Goal: Transaction & Acquisition: Purchase product/service

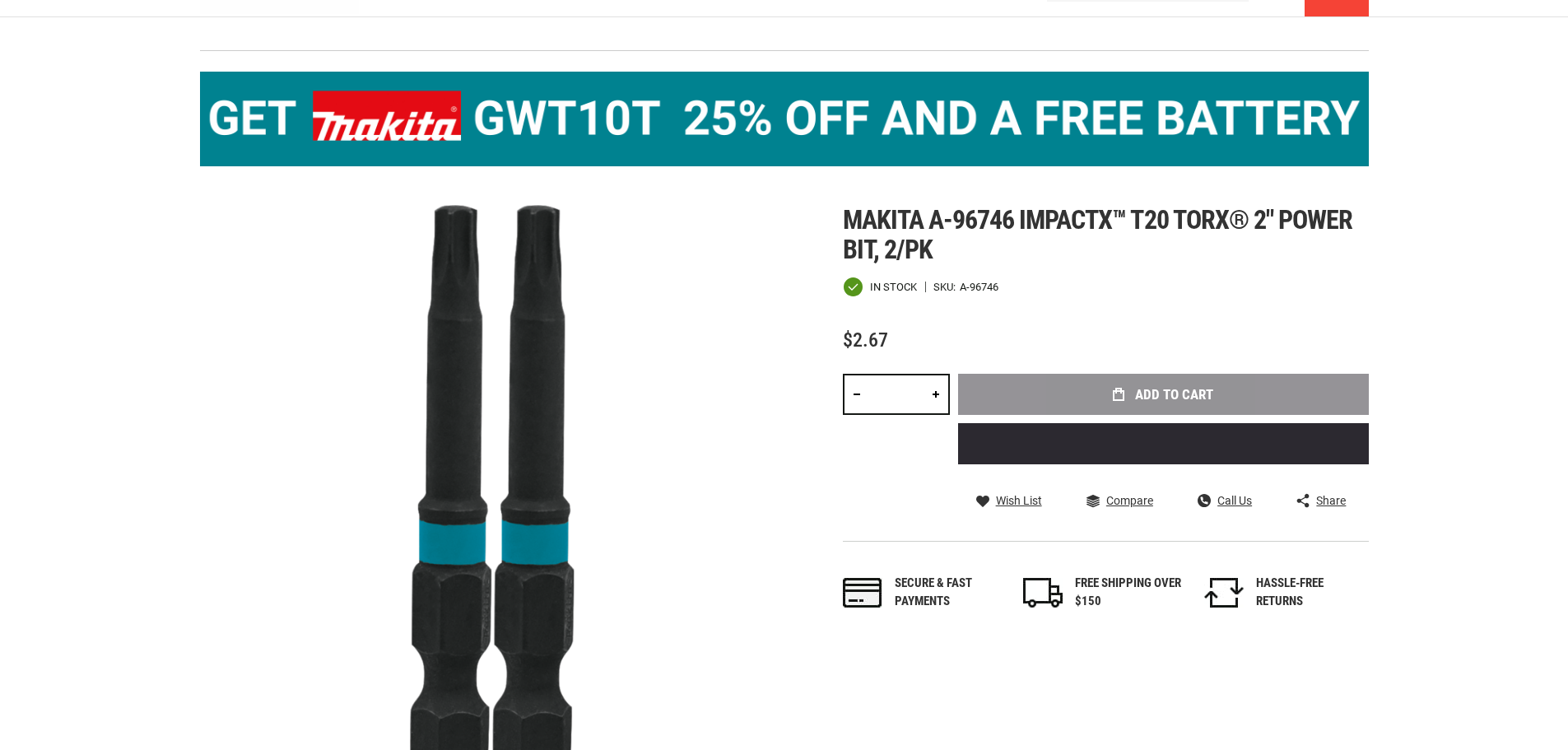
drag, startPoint x: 911, startPoint y: 394, endPoint x: 881, endPoint y: 395, distance: 30.0
click at [881, 395] on input "*" at bounding box center [895, 394] width 107 height 41
type input "*"
click at [816, 467] on div "Skip to the end of the images gallery Skip to the beginning of the images galle…" at bounding box center [784, 500] width 1169 height 589
click at [1345, 307] on div "Makita a-96746 impactx™ t20 torx® 2″ power bit, 2/pk In stock SKU A-96746 $2.67…" at bounding box center [1105, 424] width 526 height 438
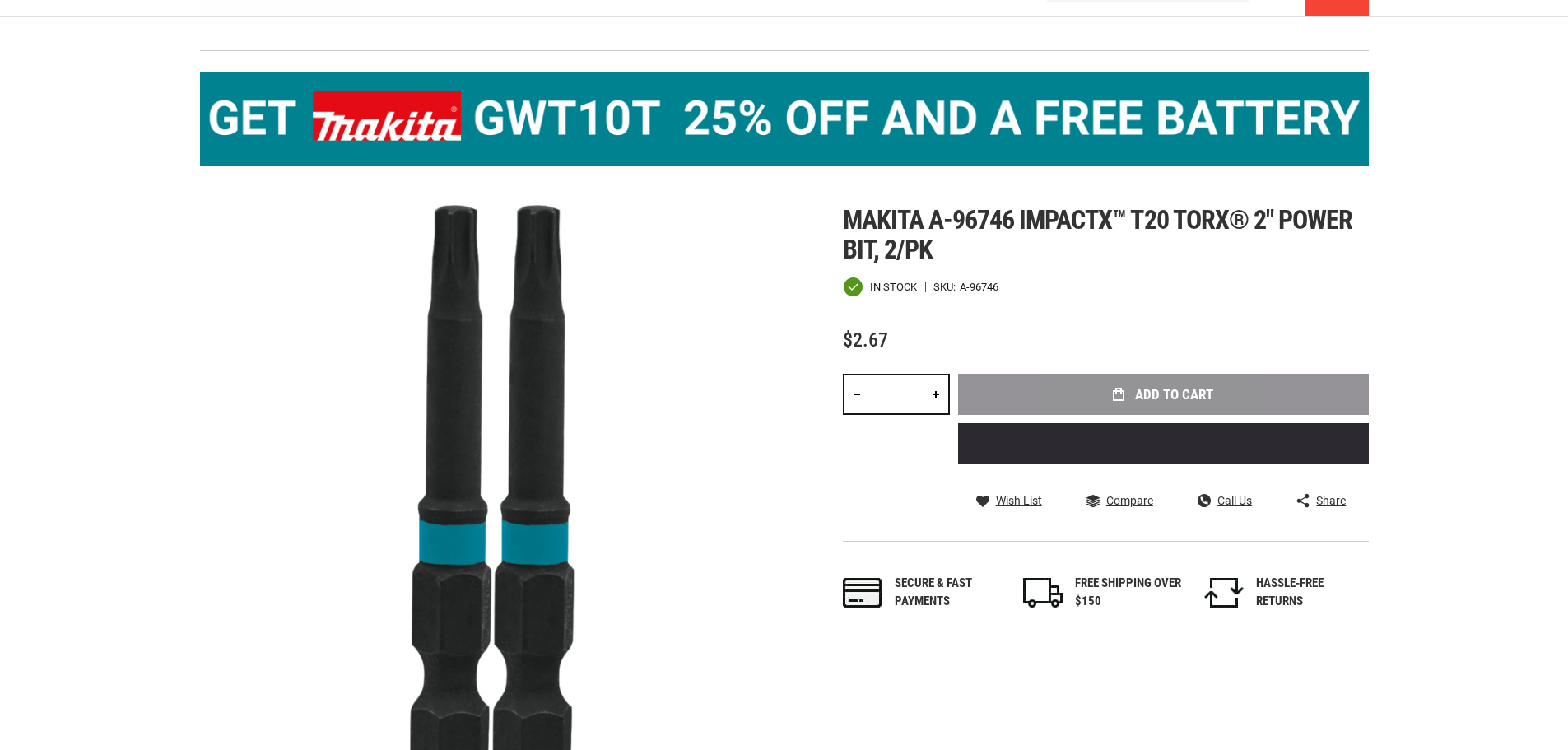
click at [1141, 391] on div "Add to Cart" at bounding box center [1163, 425] width 411 height 103
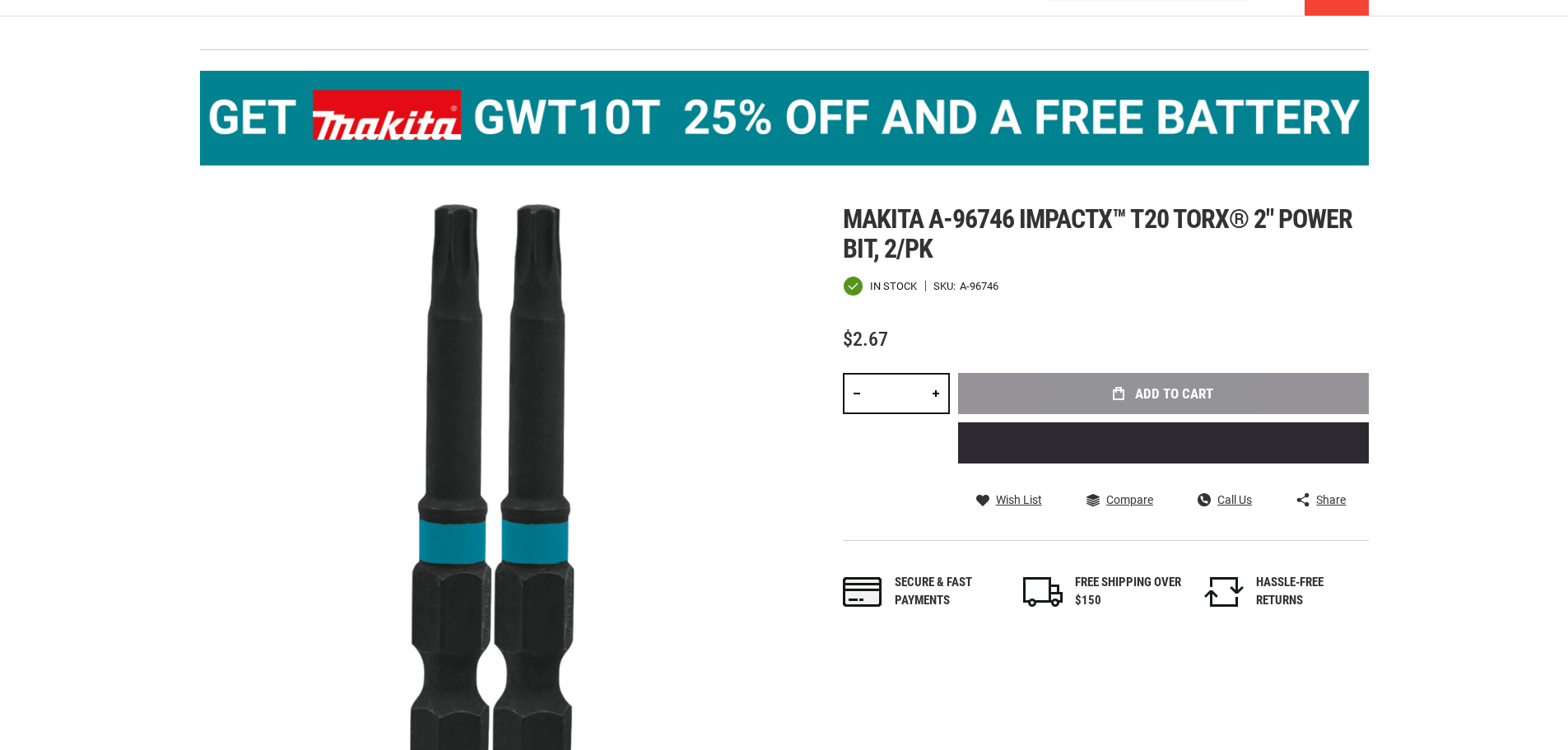
scroll to position [82, 0]
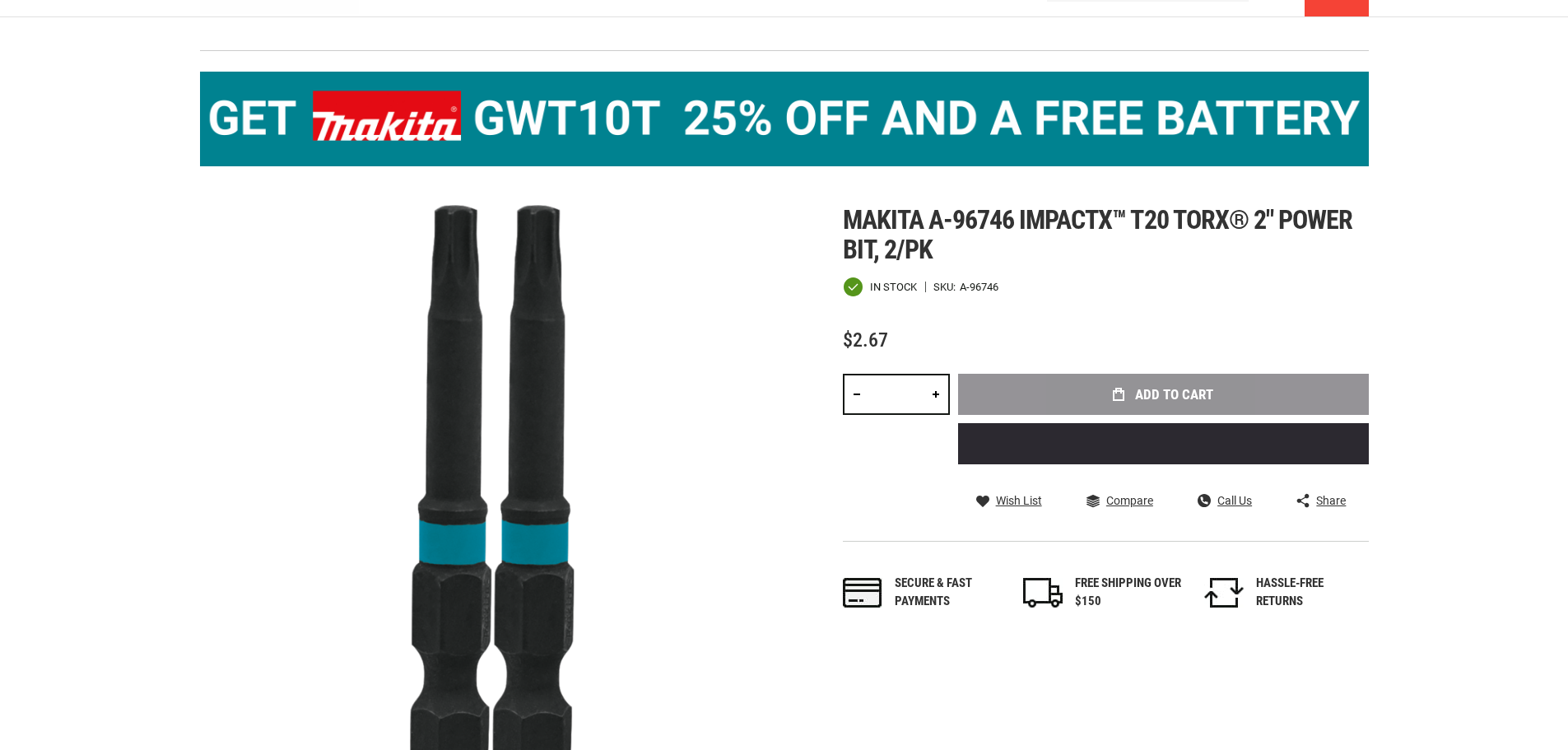
drag, startPoint x: 917, startPoint y: 433, endPoint x: 907, endPoint y: 418, distance: 18.0
click at [918, 433] on div "Qty *" at bounding box center [895, 420] width 107 height 94
click at [857, 394] on link at bounding box center [857, 394] width 28 height 41
click at [935, 398] on link at bounding box center [936, 394] width 28 height 41
click at [863, 395] on link at bounding box center [857, 394] width 28 height 41
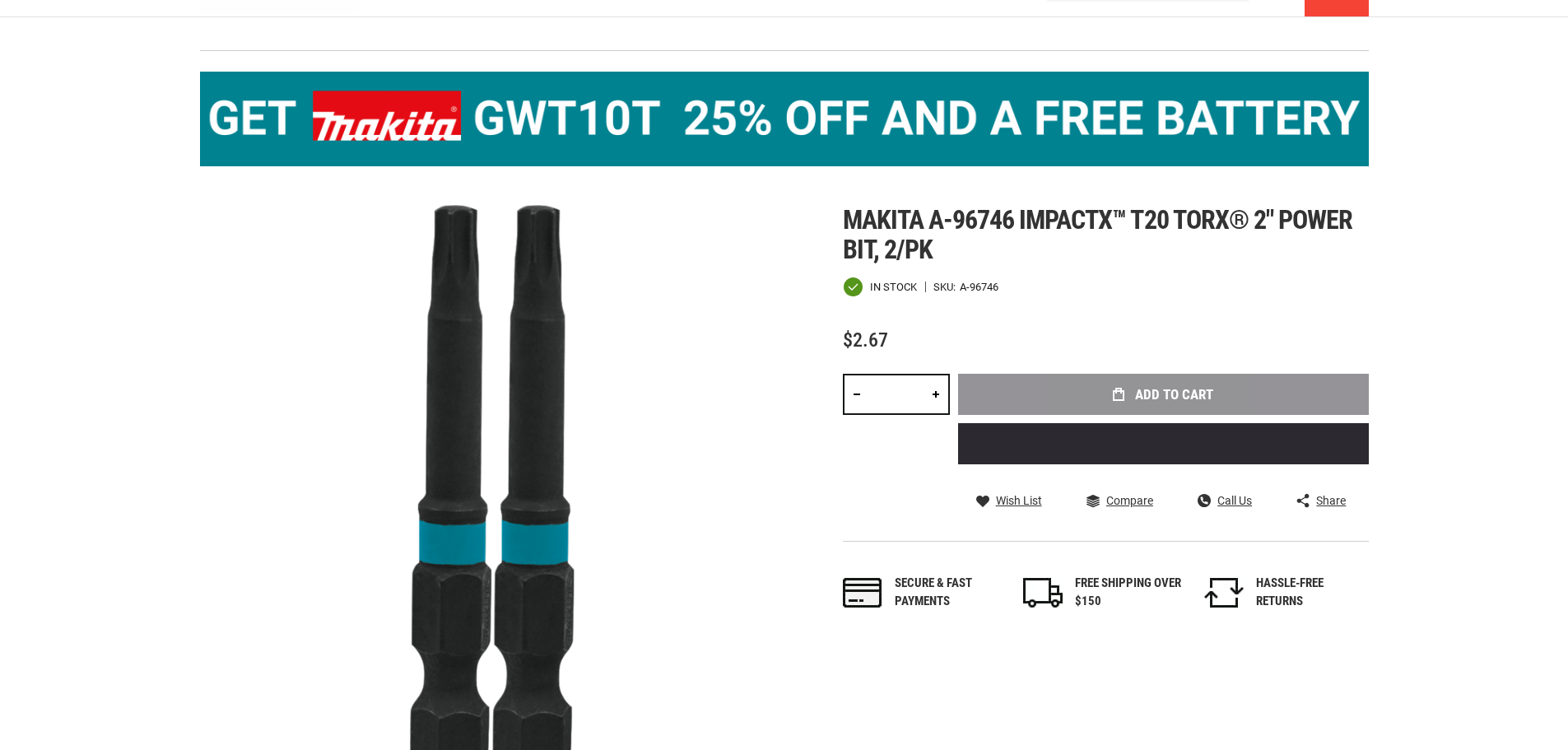
click at [863, 395] on link at bounding box center [857, 394] width 28 height 41
click at [1035, 317] on div "Makita a-96746 impactx™ t20 torx® 2″ power bit, 2/pk In stock SKU A-96746 $2.67…" at bounding box center [1105, 424] width 526 height 438
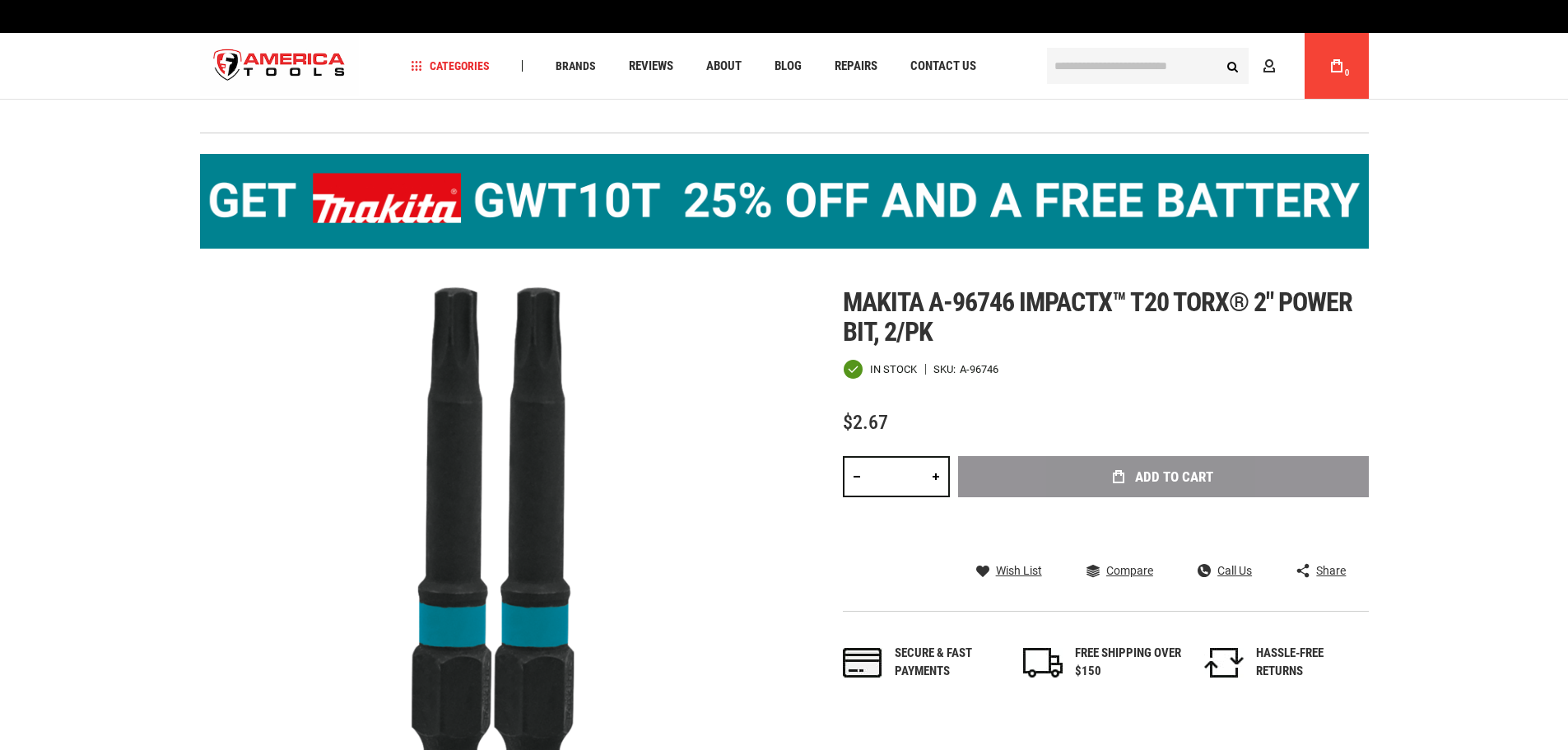
click at [938, 473] on link at bounding box center [936, 476] width 28 height 41
type input "*"
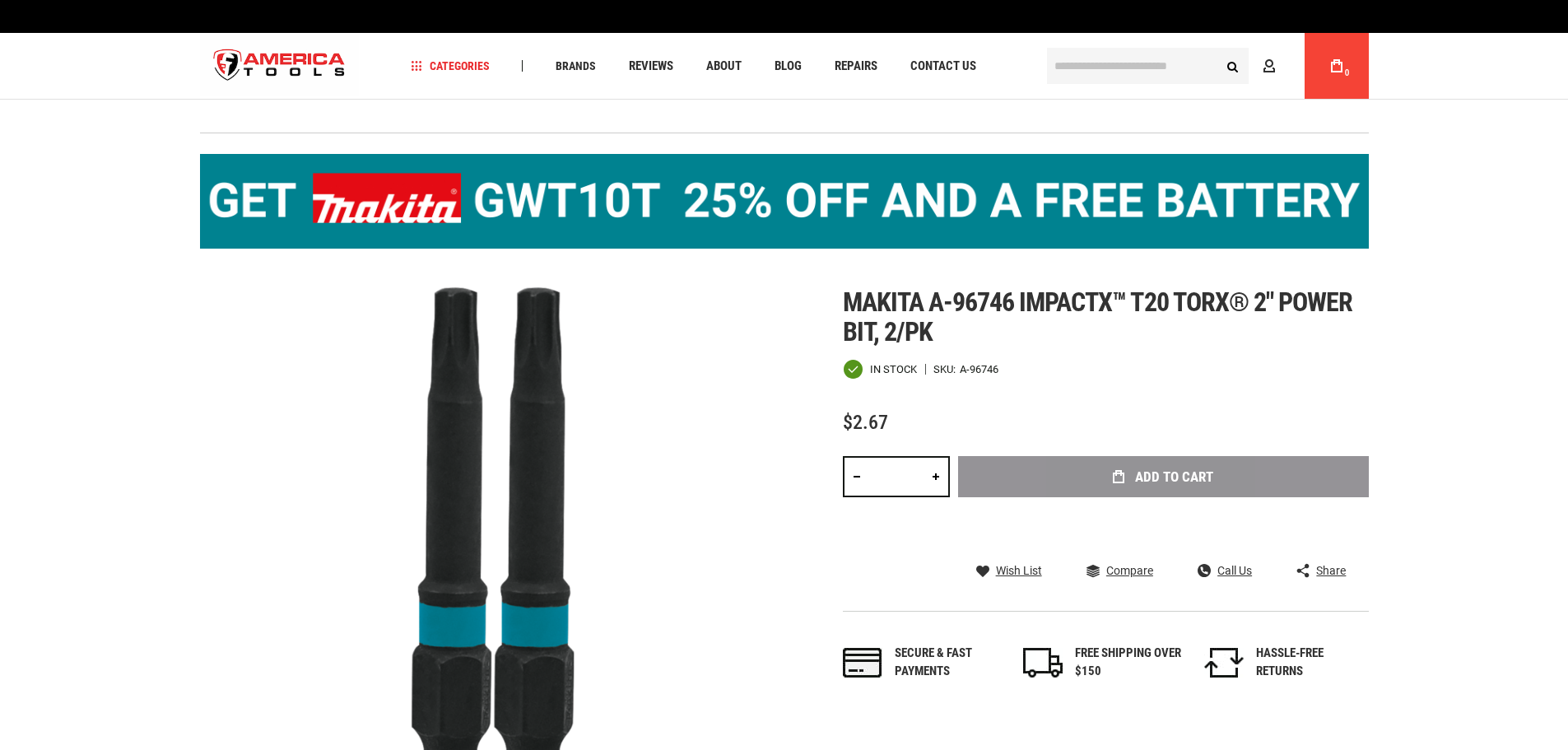
click at [1165, 479] on div "Add to Cart" at bounding box center [1163, 501] width 411 height 91
click at [1164, 479] on div "Add to Cart" at bounding box center [1163, 501] width 411 height 91
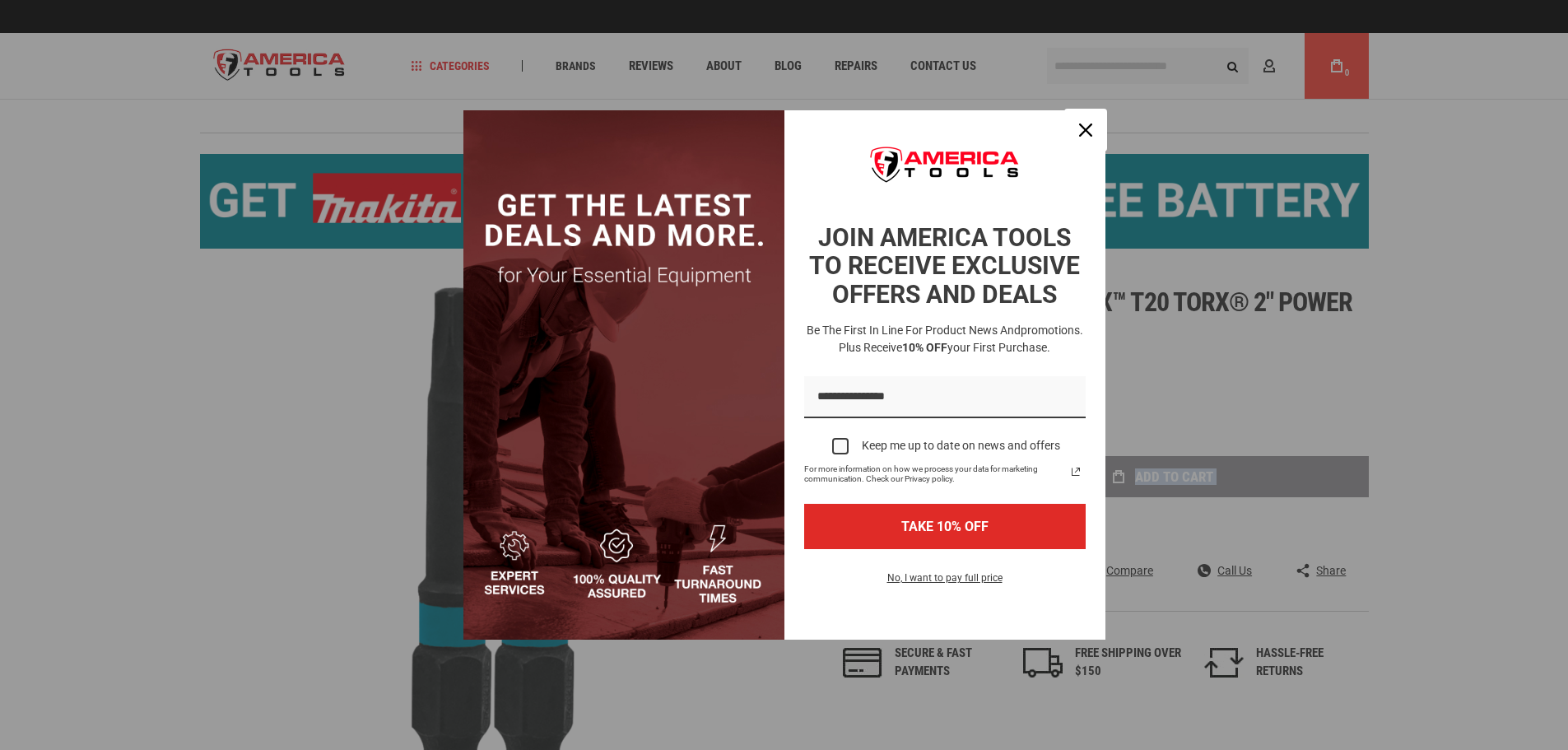
click at [1082, 123] on icon "close icon" at bounding box center [1085, 130] width 13 height 13
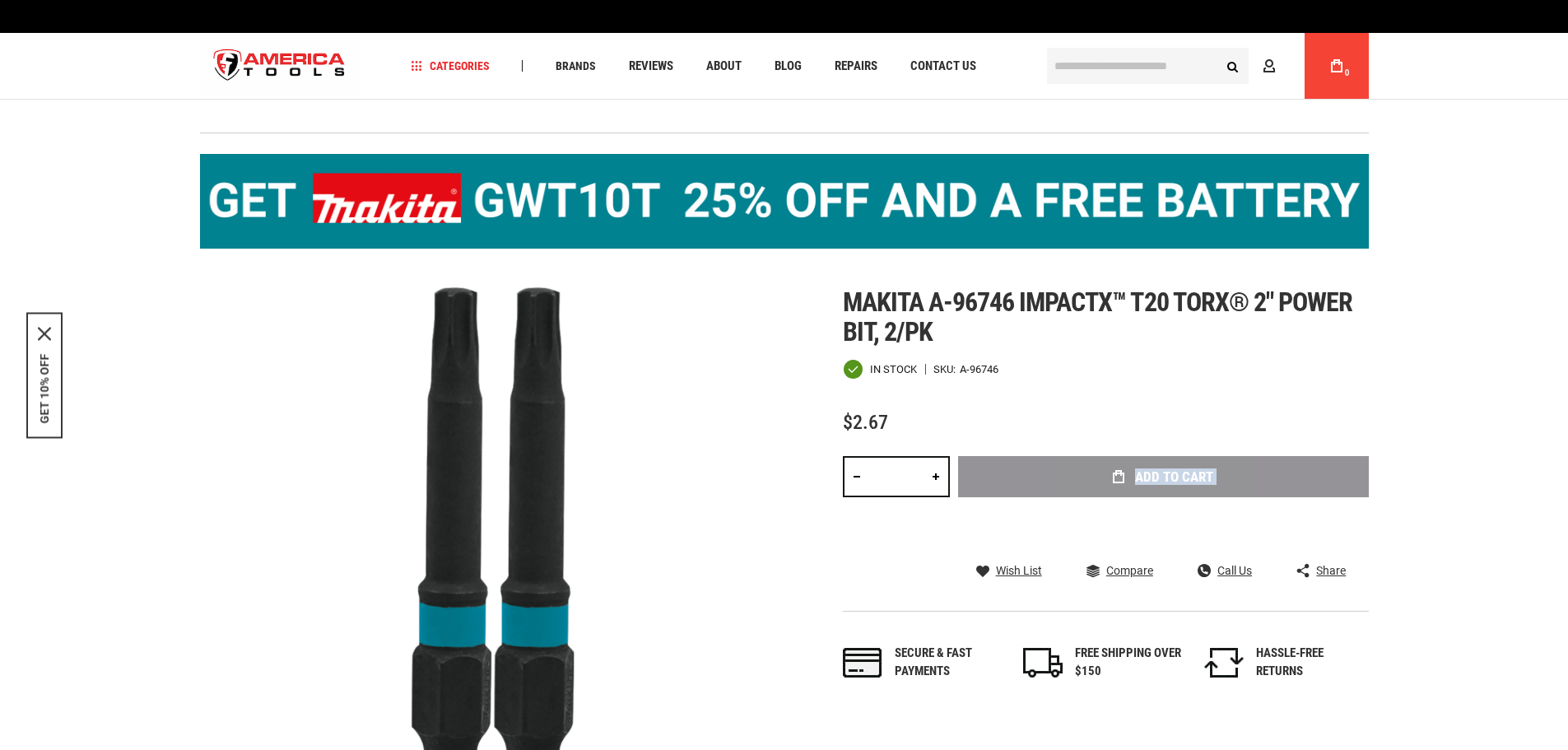
click at [1337, 67] on icon at bounding box center [1336, 65] width 11 height 13
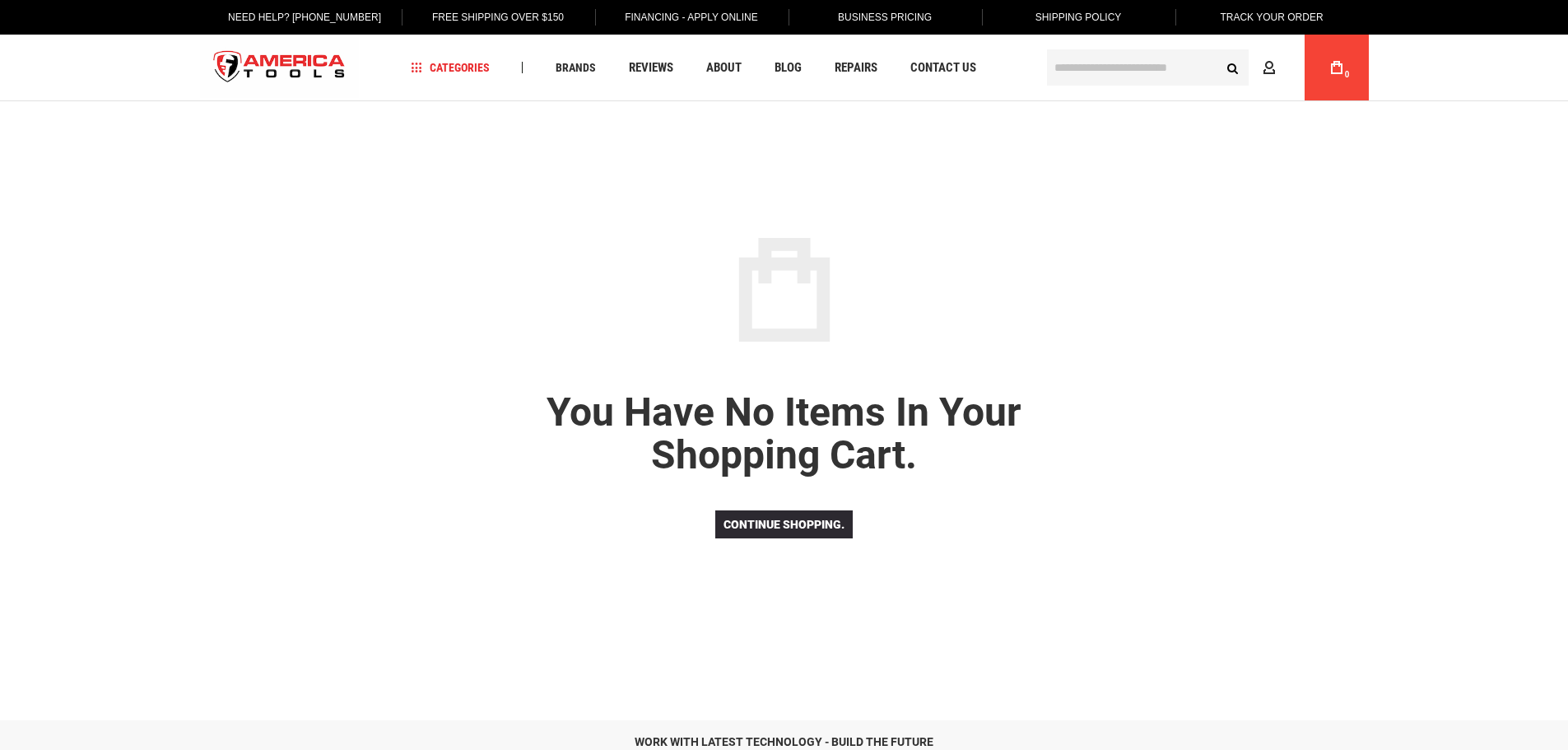
click at [1139, 65] on input "text" at bounding box center [1148, 67] width 202 height 36
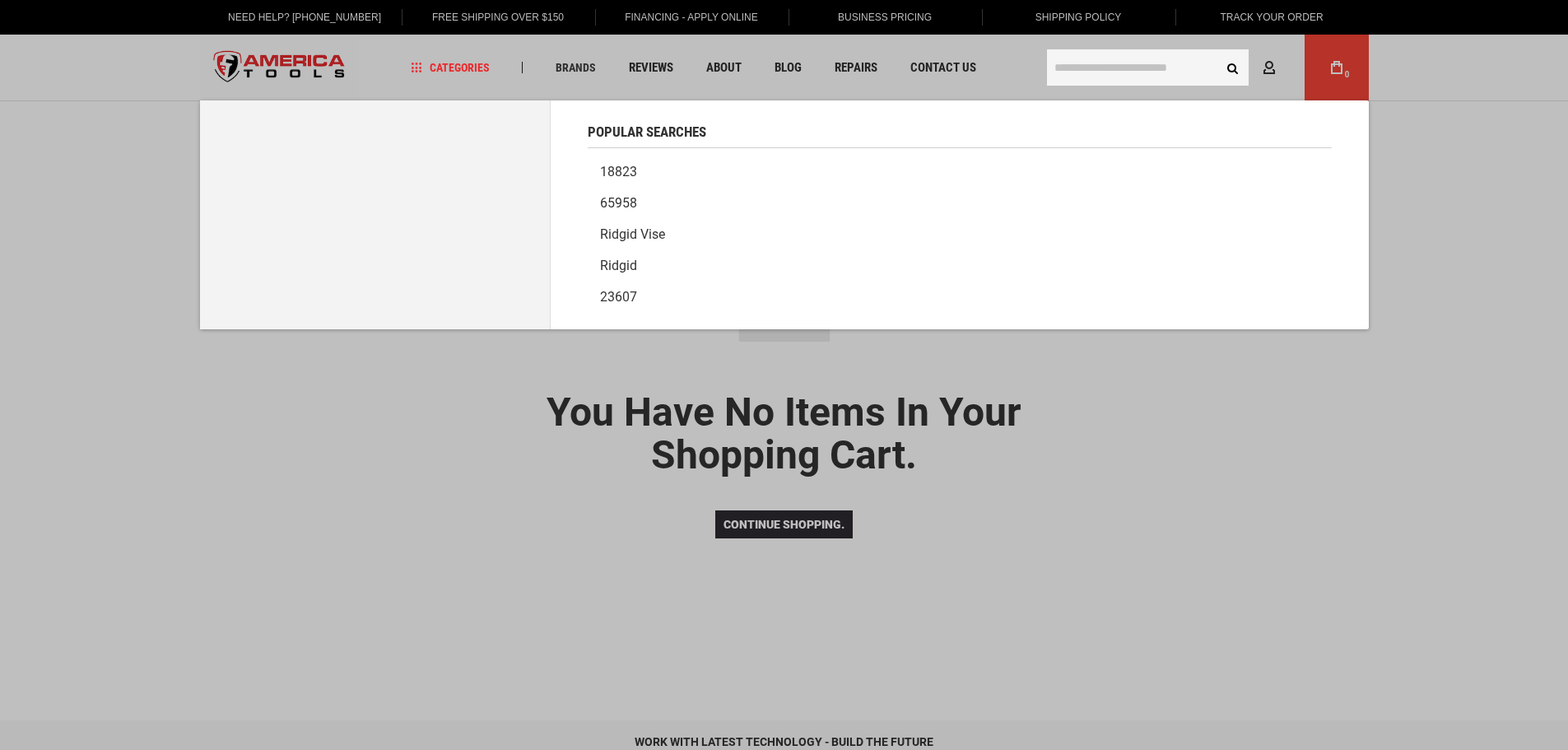
paste input "*******"
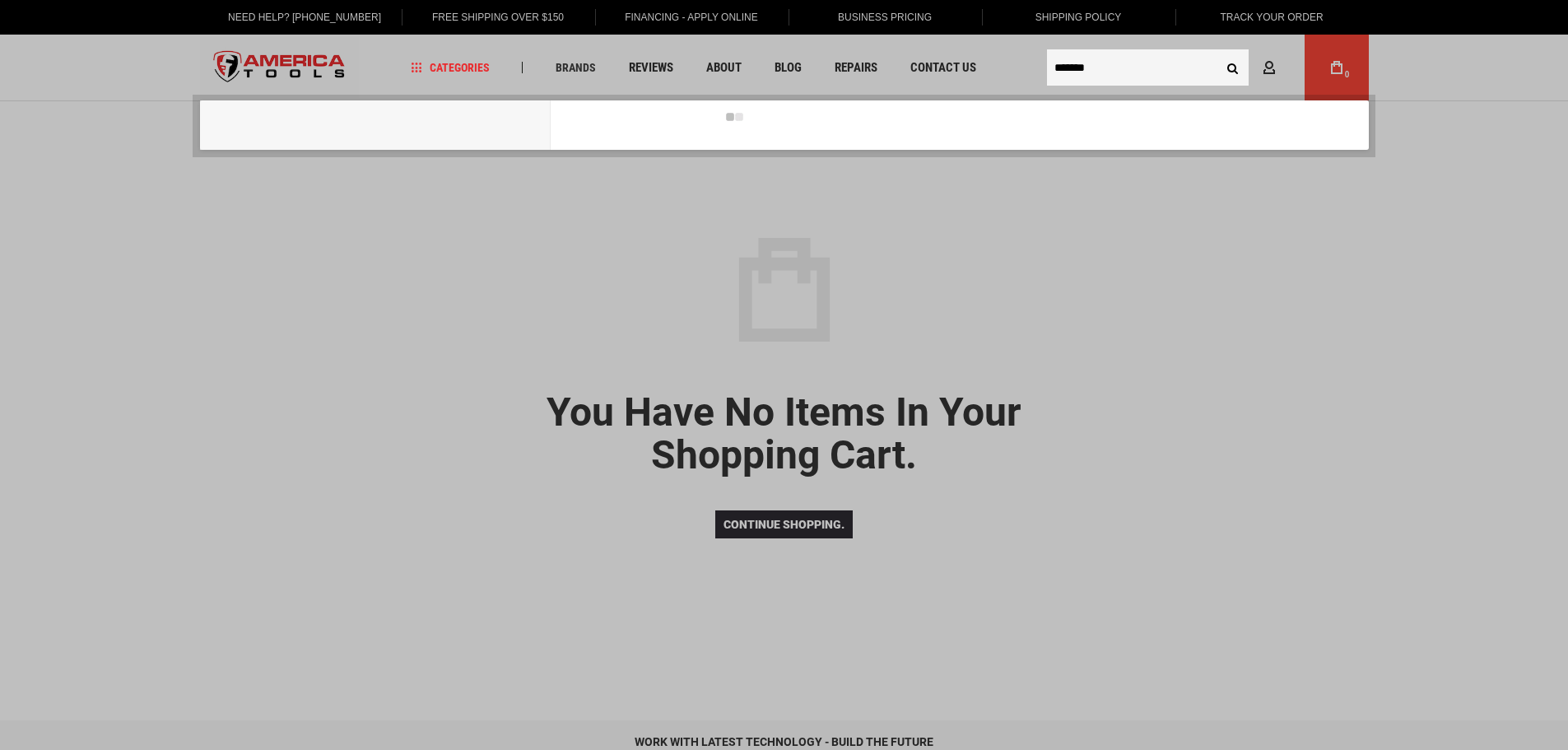
type input "*******"
click at [1217, 52] on button "Search" at bounding box center [1232, 67] width 31 height 31
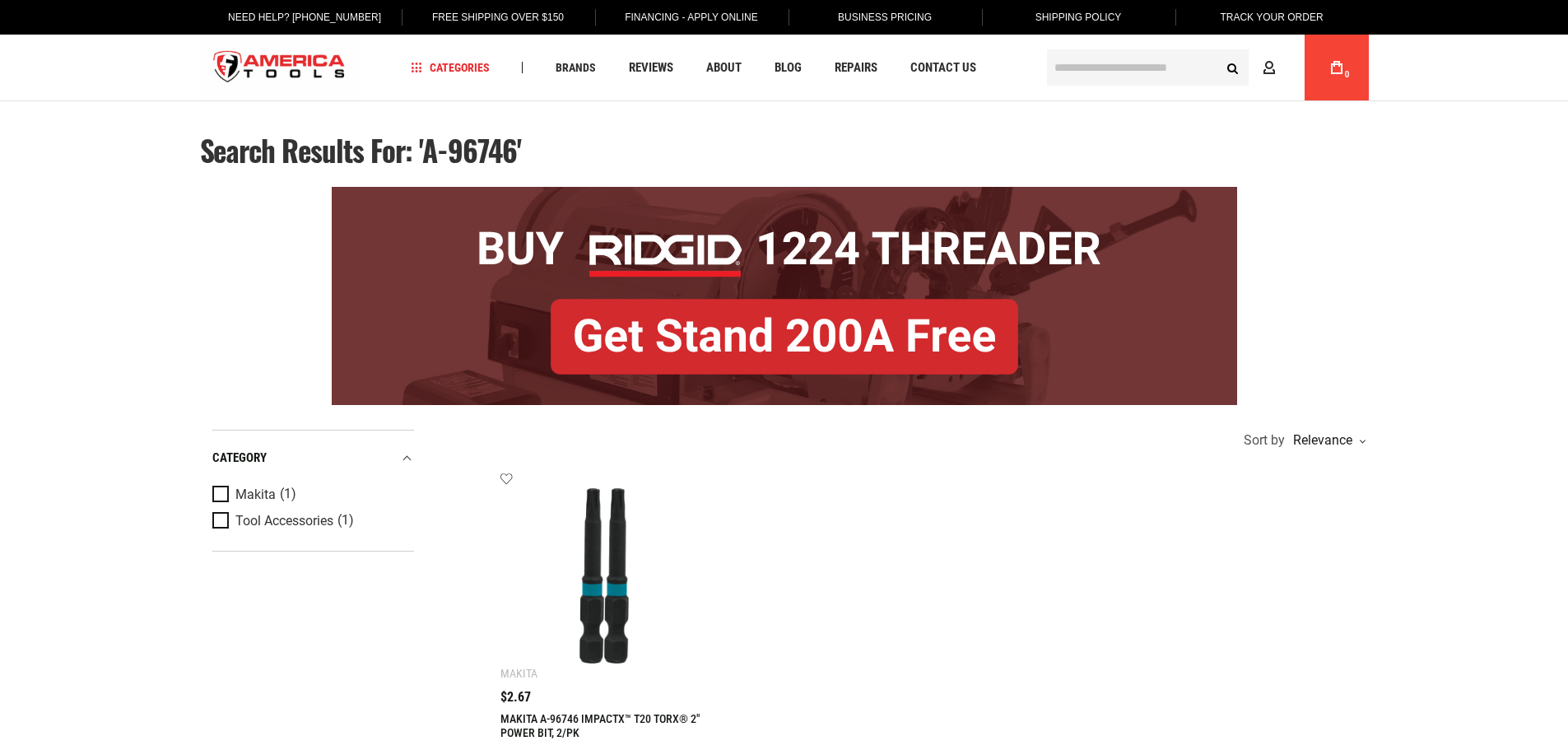
click at [610, 575] on img at bounding box center [605, 575] width 175 height 175
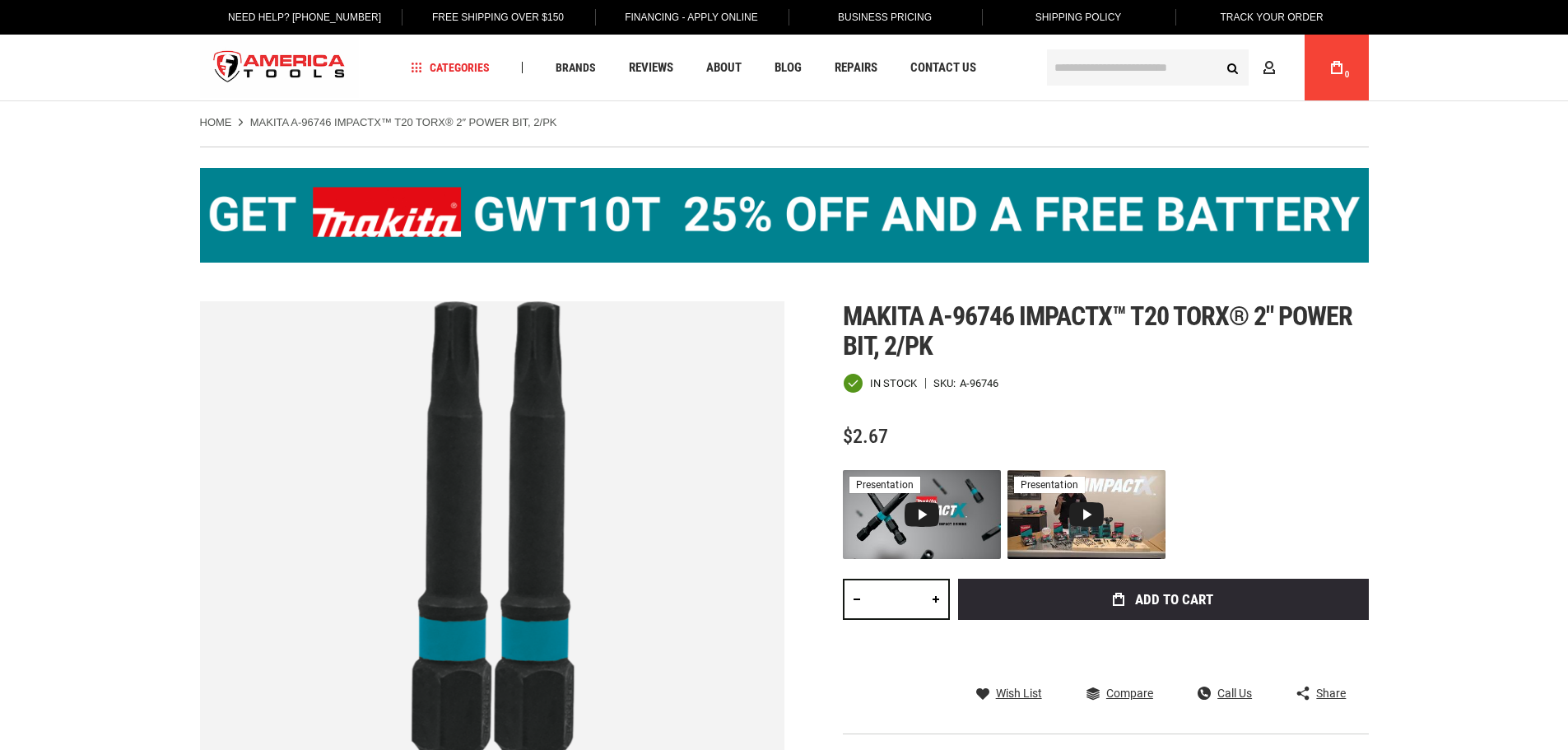
scroll to position [165, 0]
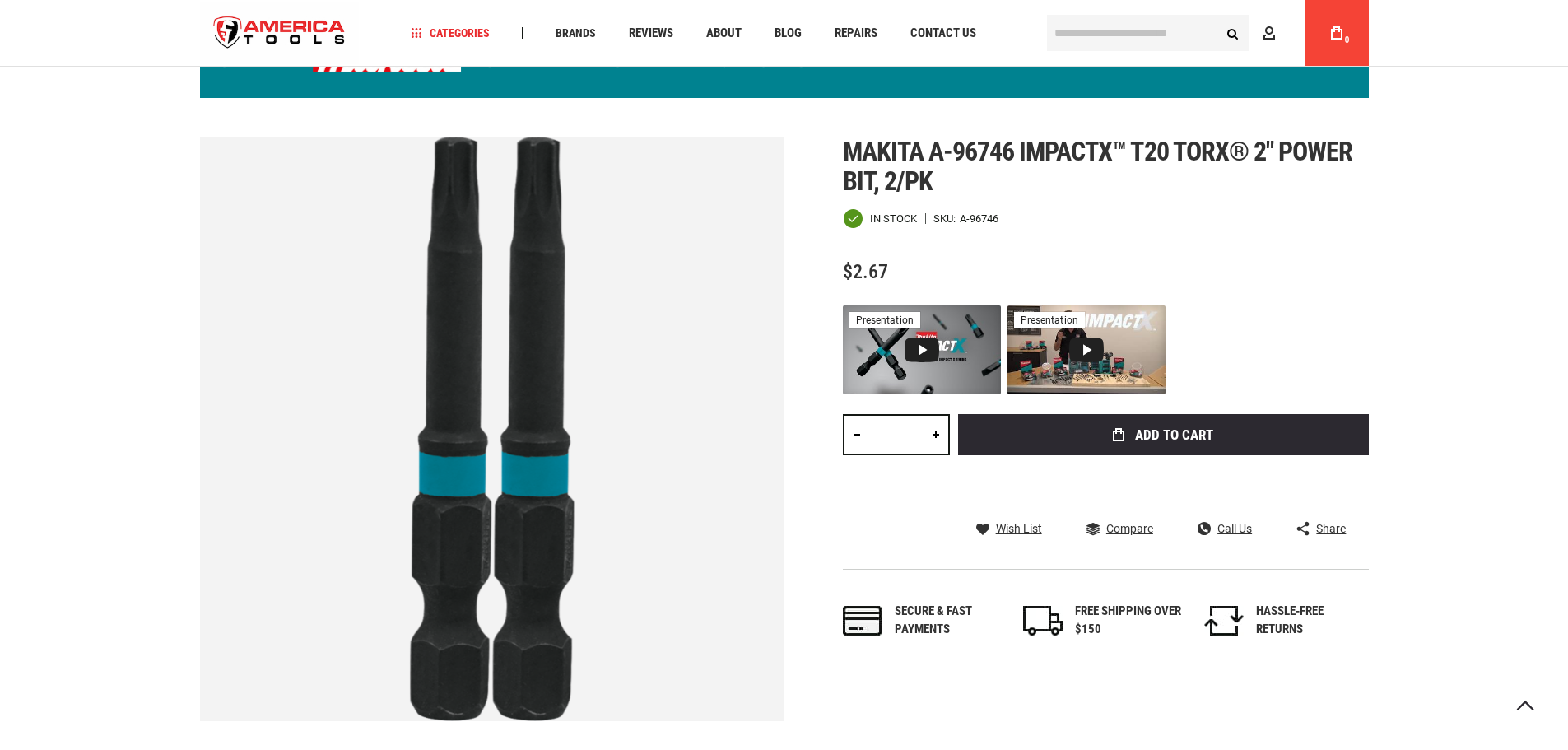
type input "**********"
click at [938, 436] on link at bounding box center [936, 434] width 28 height 41
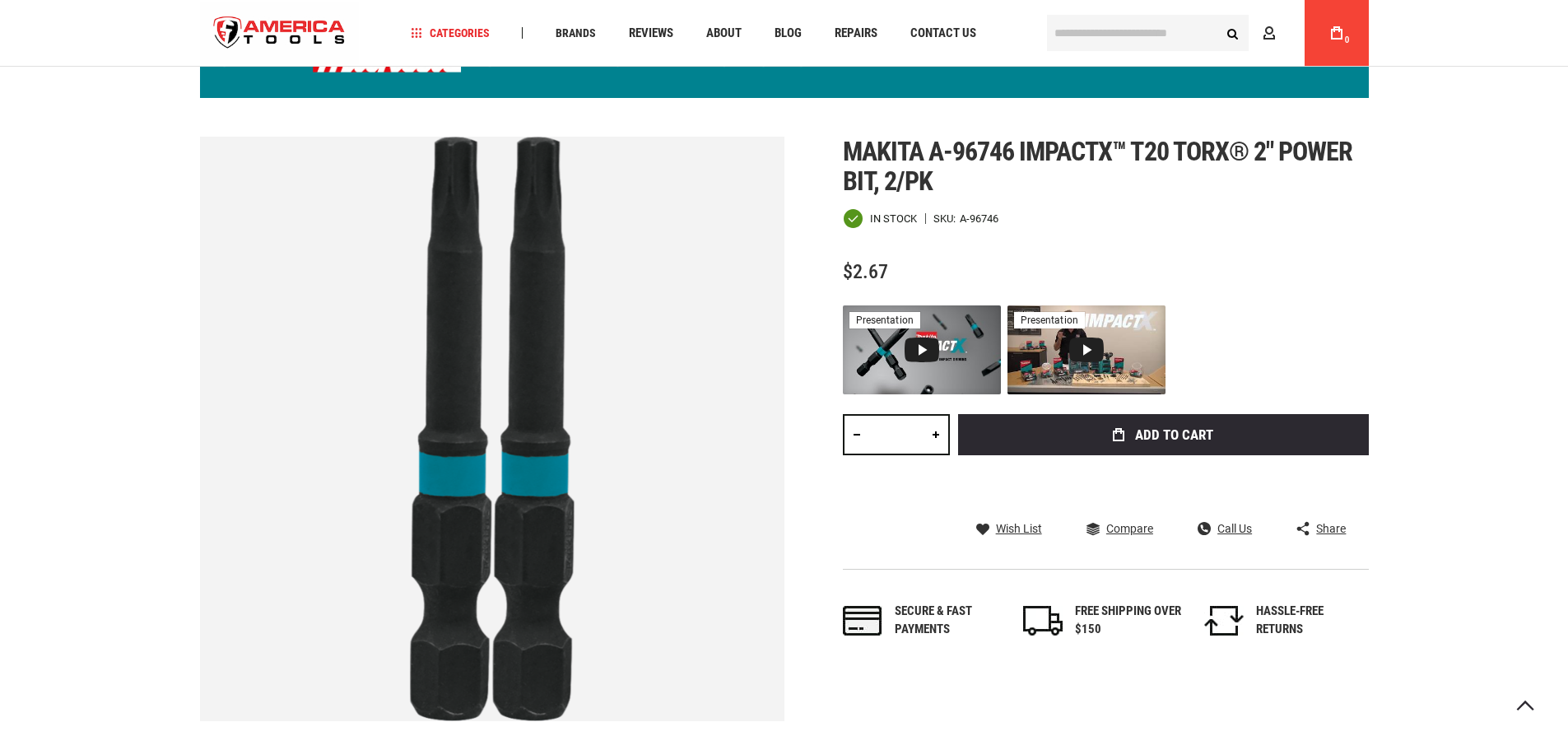
type input "*"
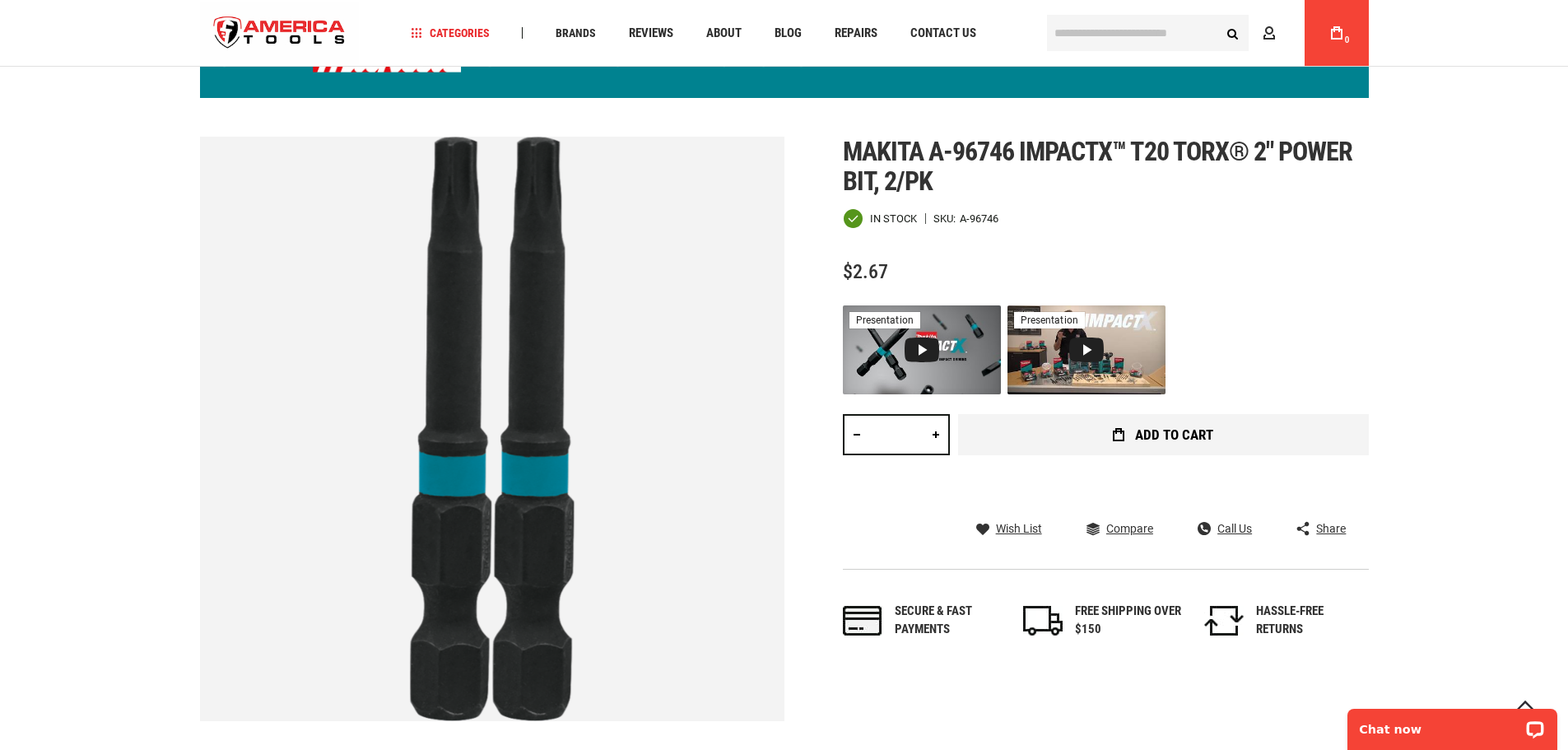
click at [1130, 427] on button "Add to Cart" at bounding box center [1163, 434] width 411 height 41
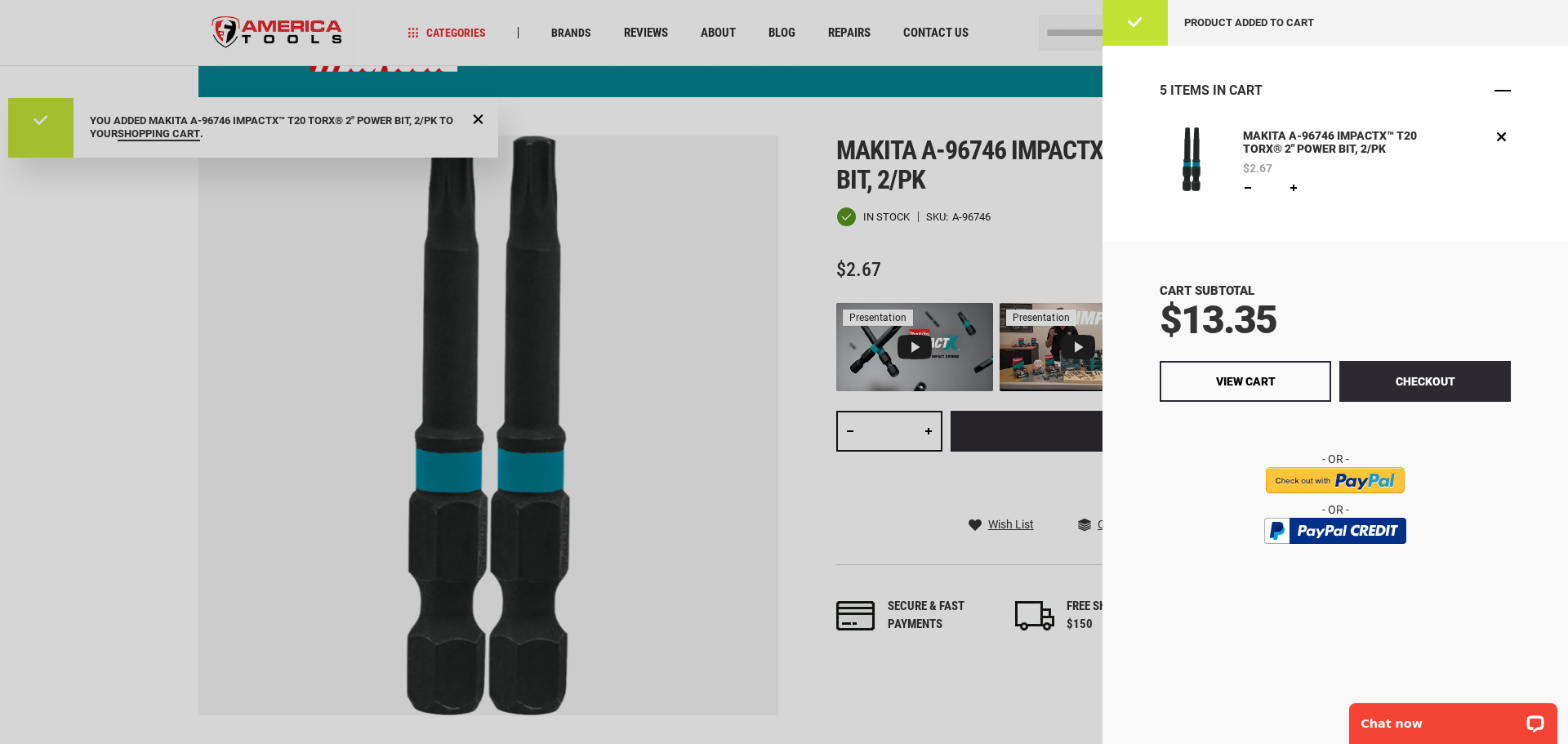
click at [1505, 91] on span "Close" at bounding box center [1502, 90] width 17 height 17
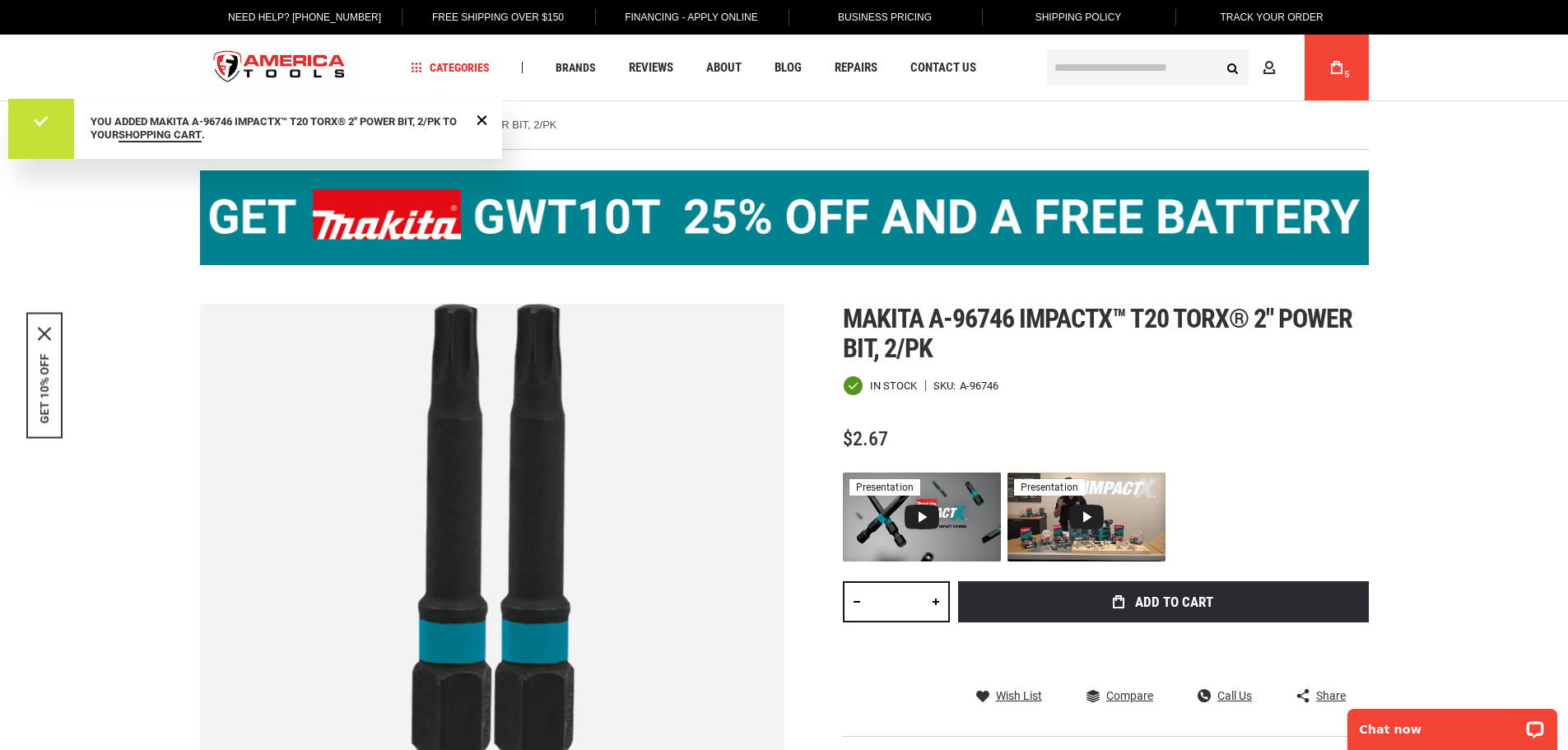
click at [1335, 71] on icon at bounding box center [1336, 67] width 11 height 13
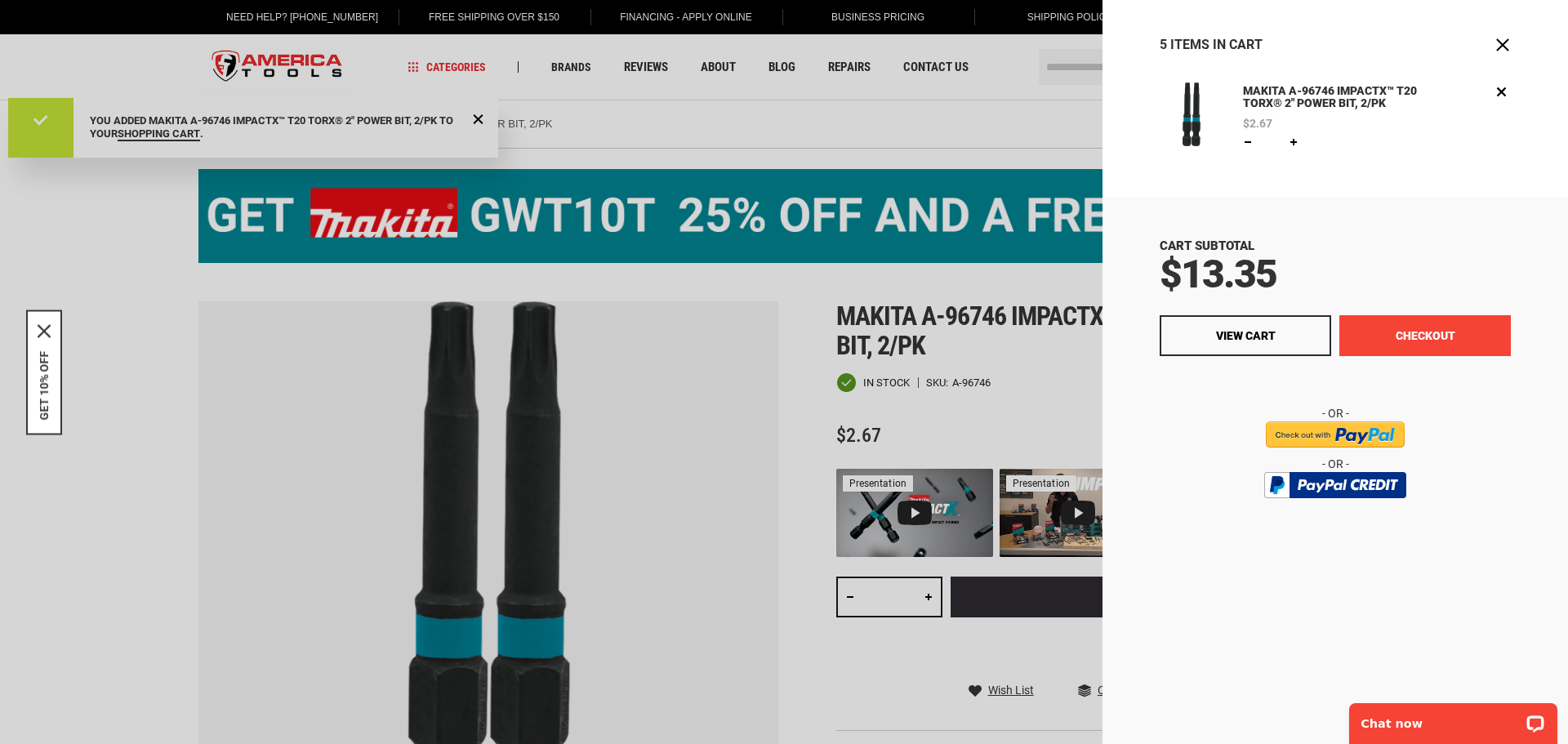
click at [1399, 335] on button "Checkout" at bounding box center [1425, 336] width 171 height 41
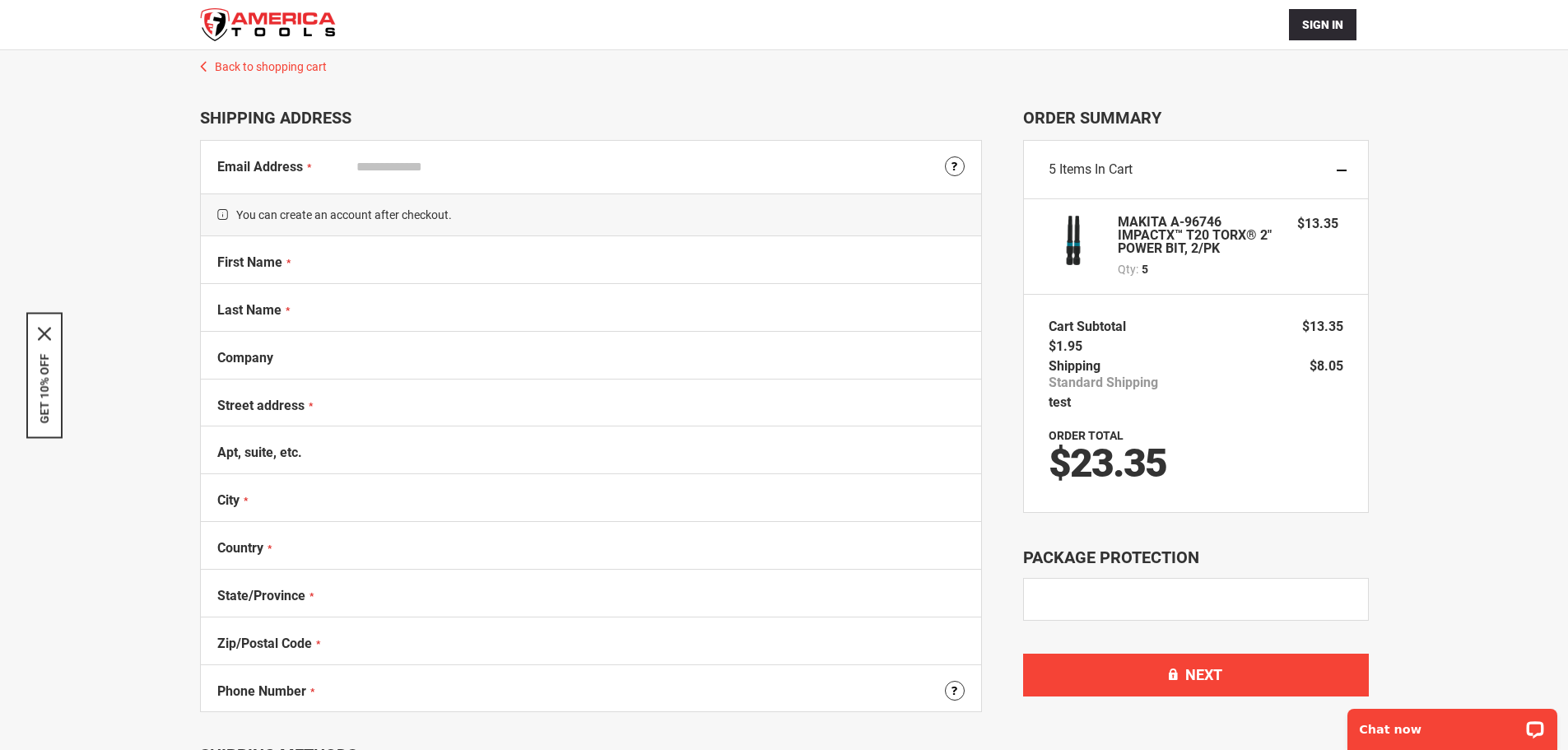
select select "**"
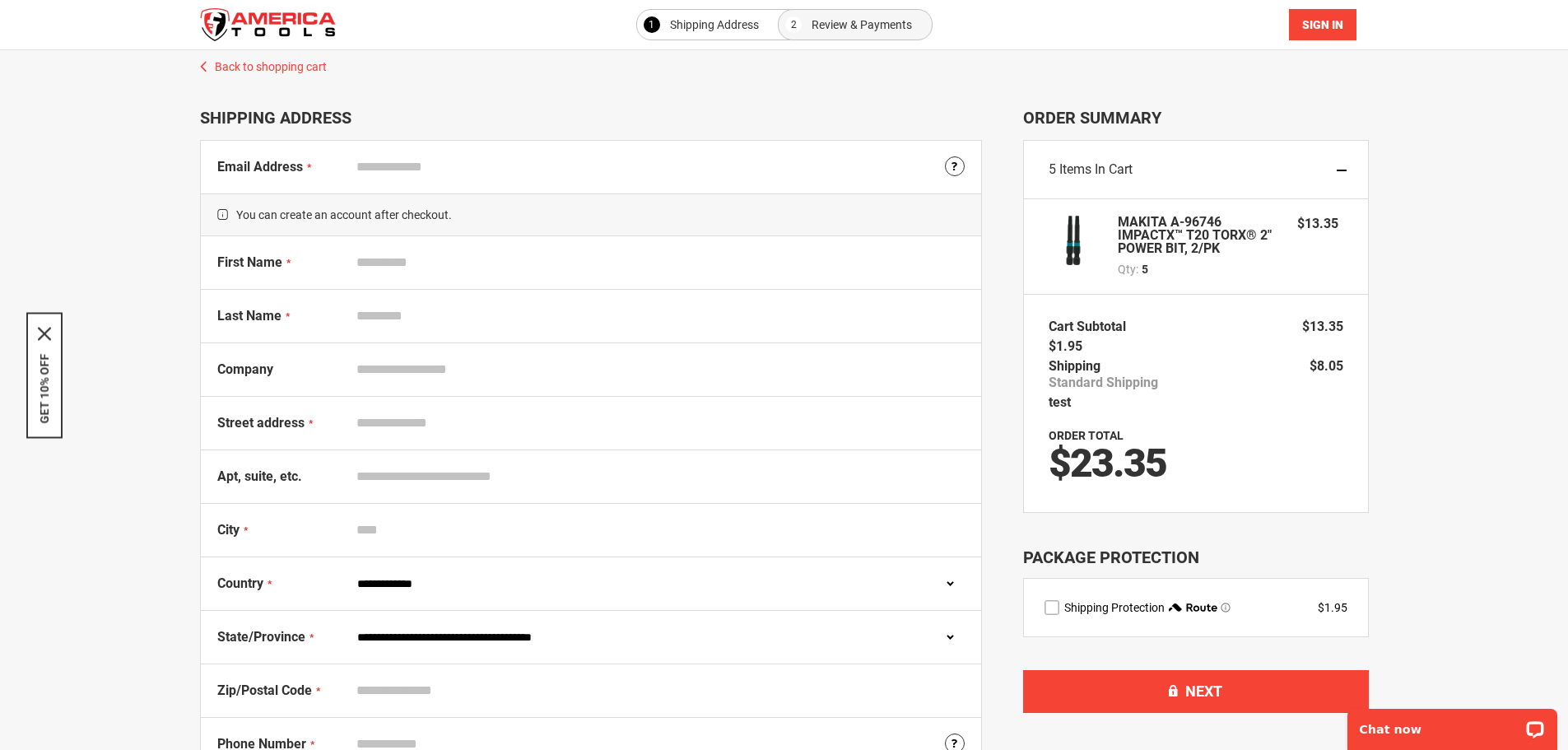
type input "**********"
click at [1317, 26] on span "Sign In" at bounding box center [1322, 25] width 41 height 13
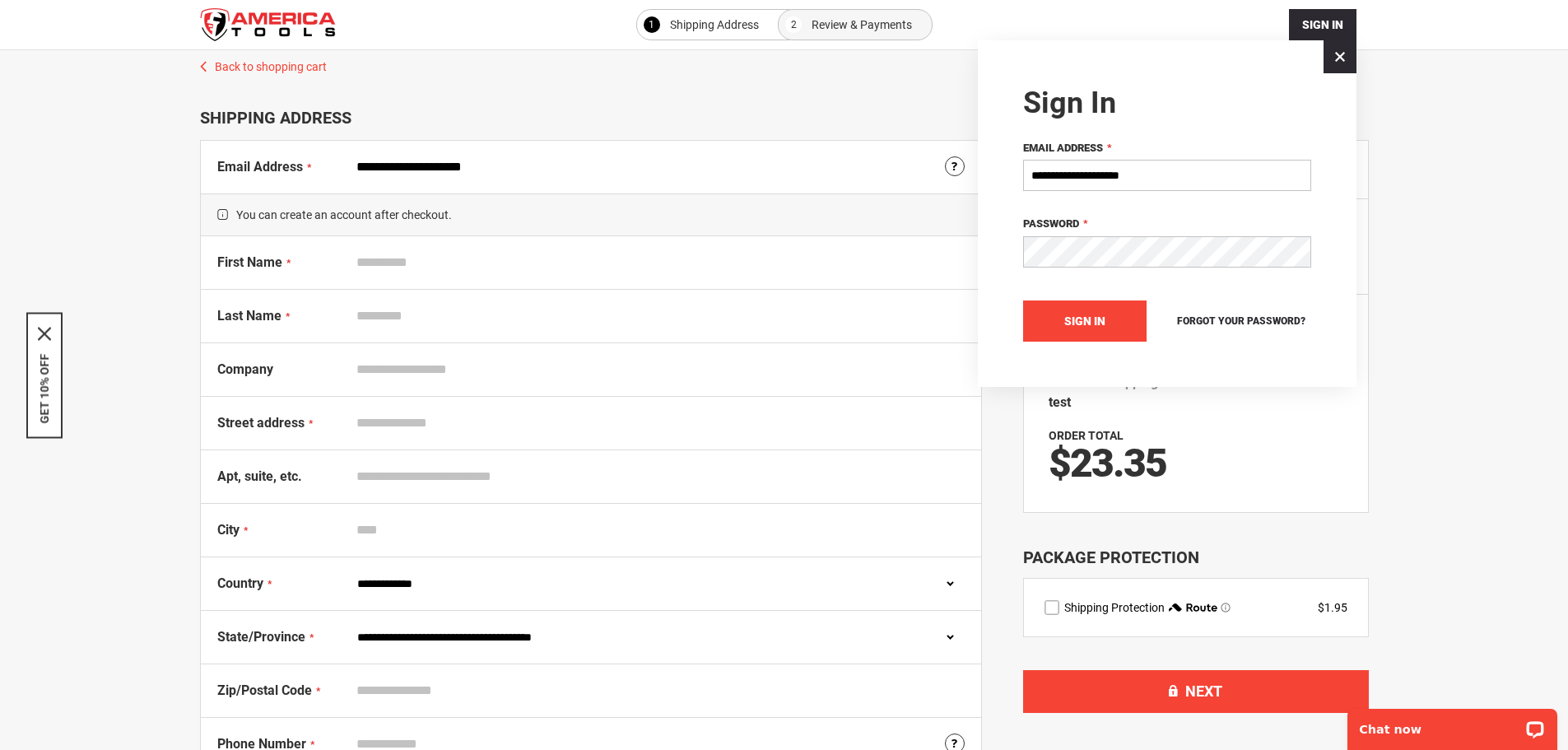
click at [1083, 315] on span "Sign In" at bounding box center [1085, 321] width 41 height 13
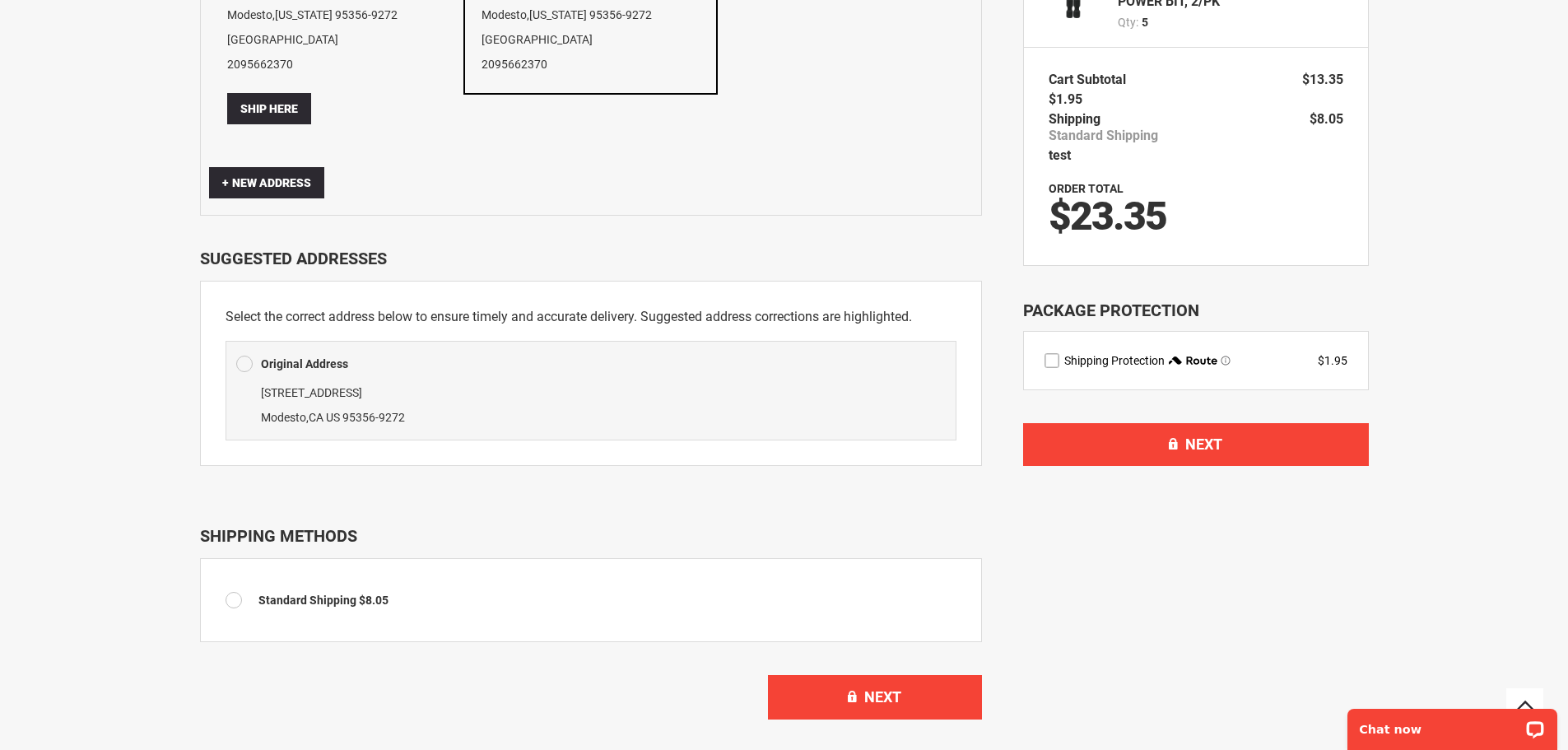
scroll to position [330, 0]
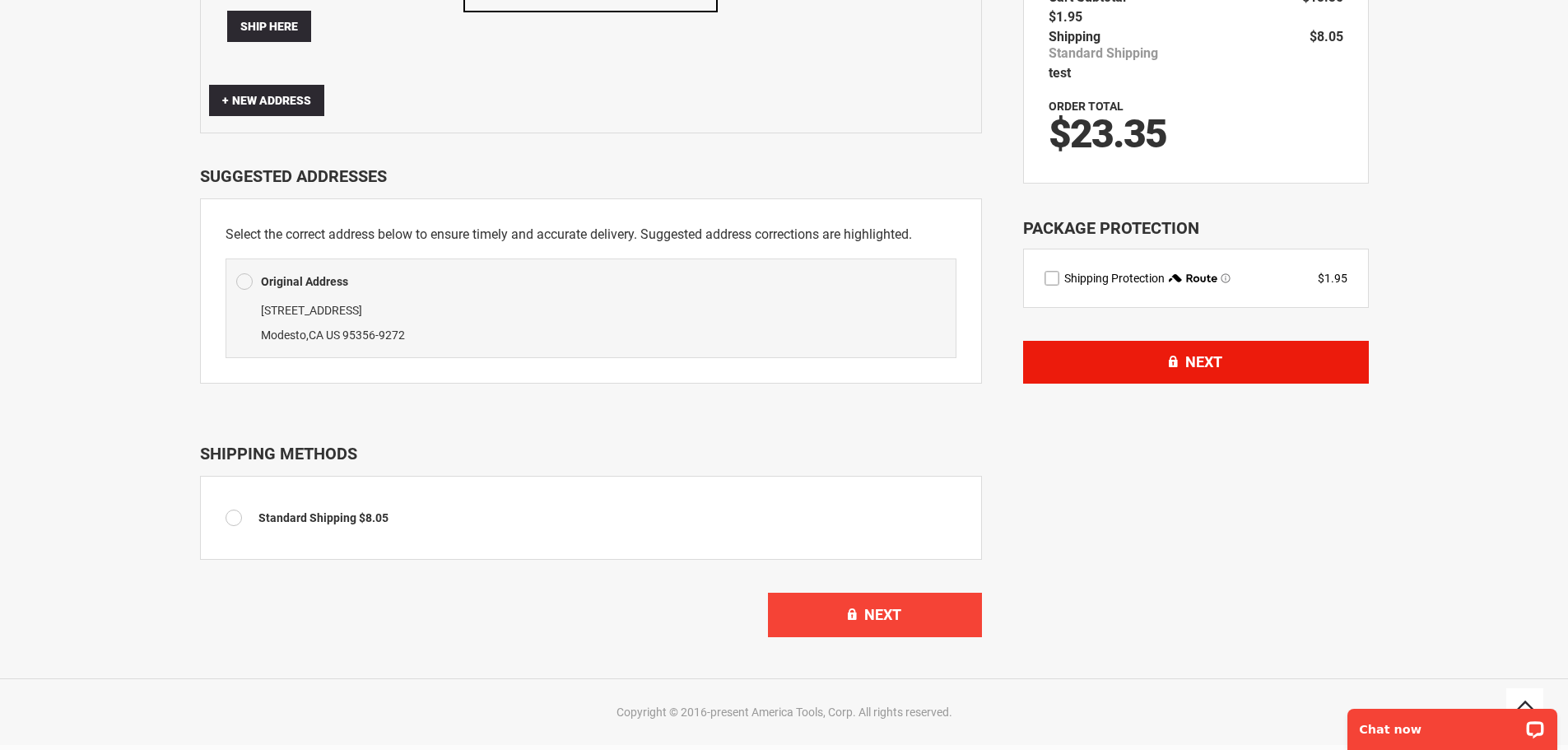
click at [1187, 361] on span "Next" at bounding box center [1204, 362] width 37 height 18
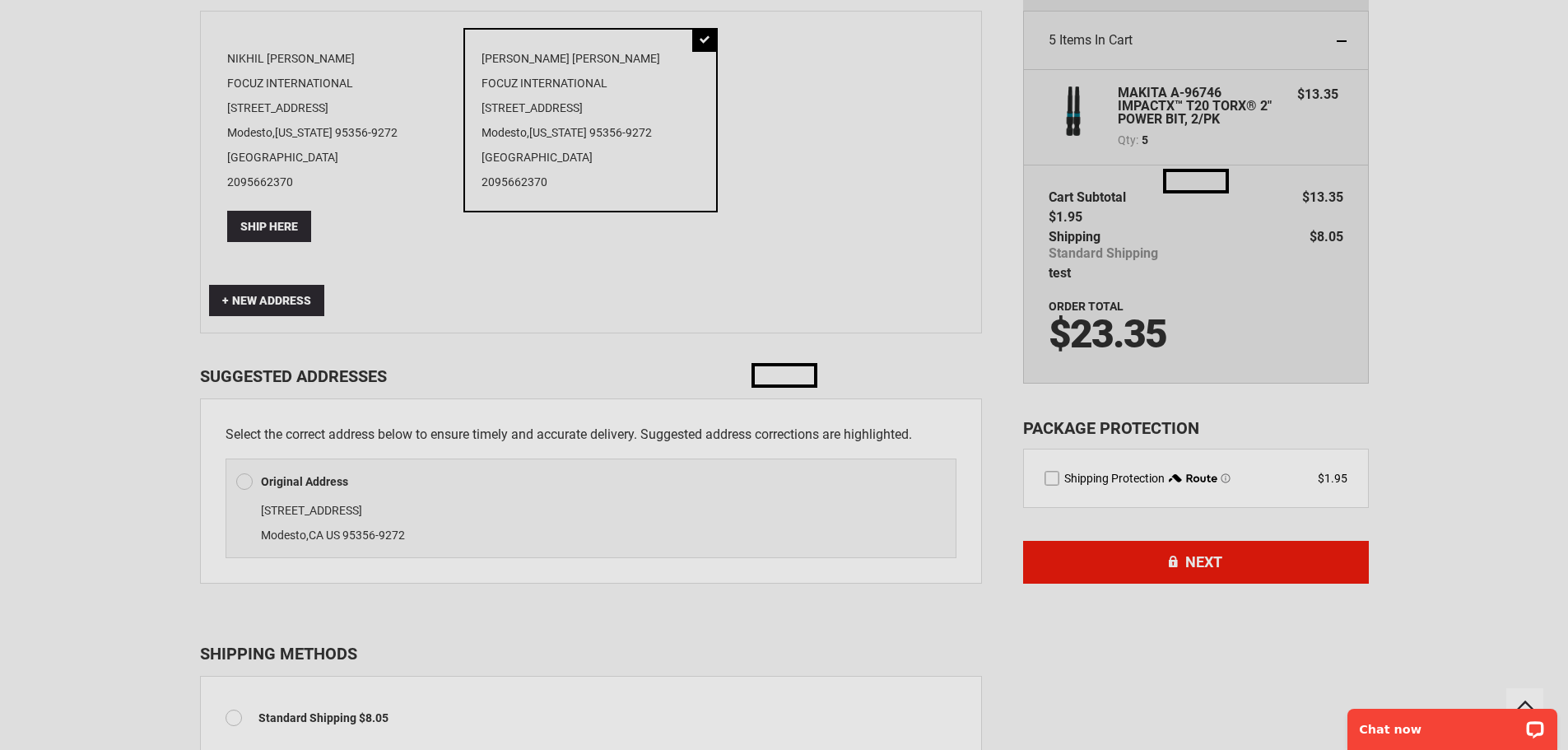
scroll to position [82, 0]
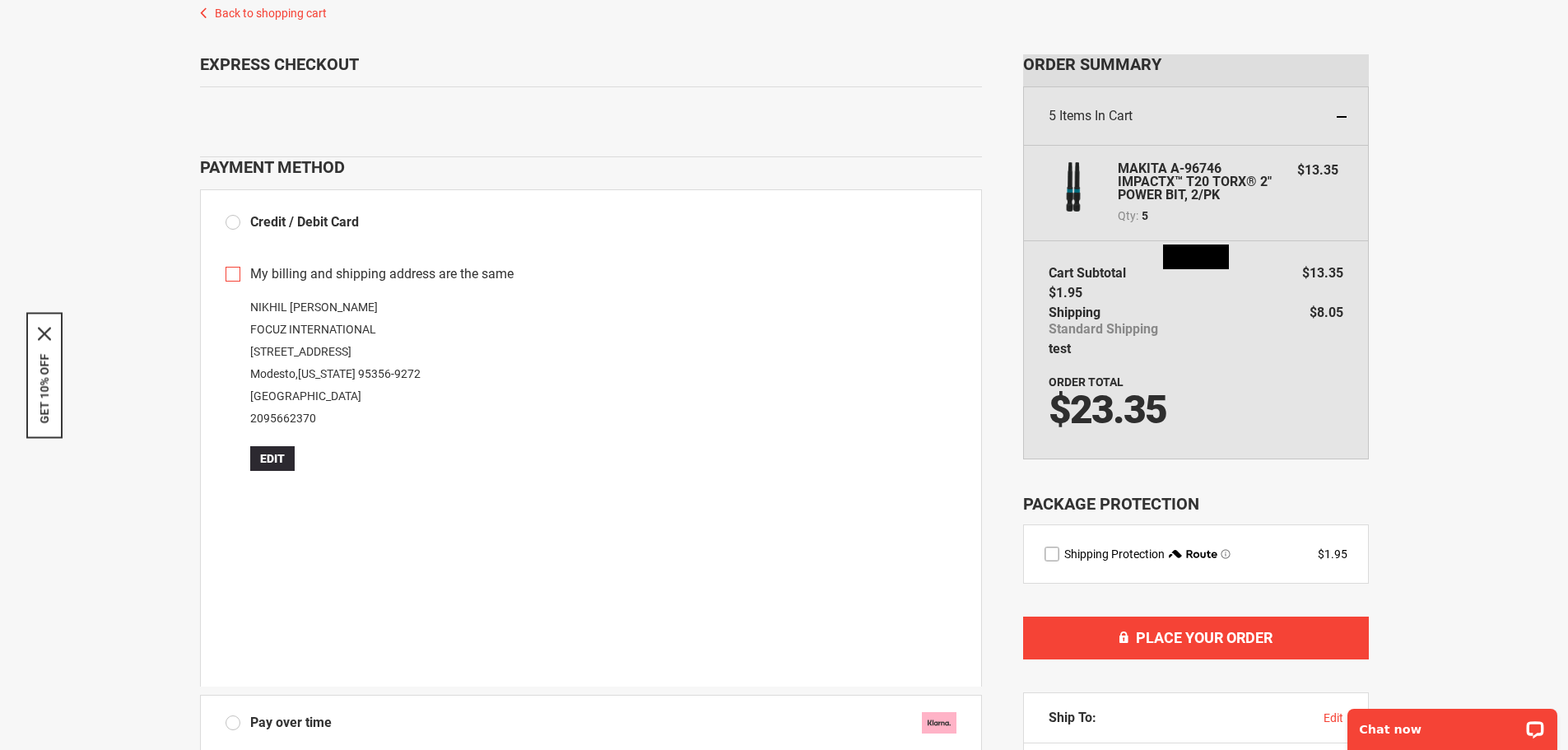
scroll to position [82, 0]
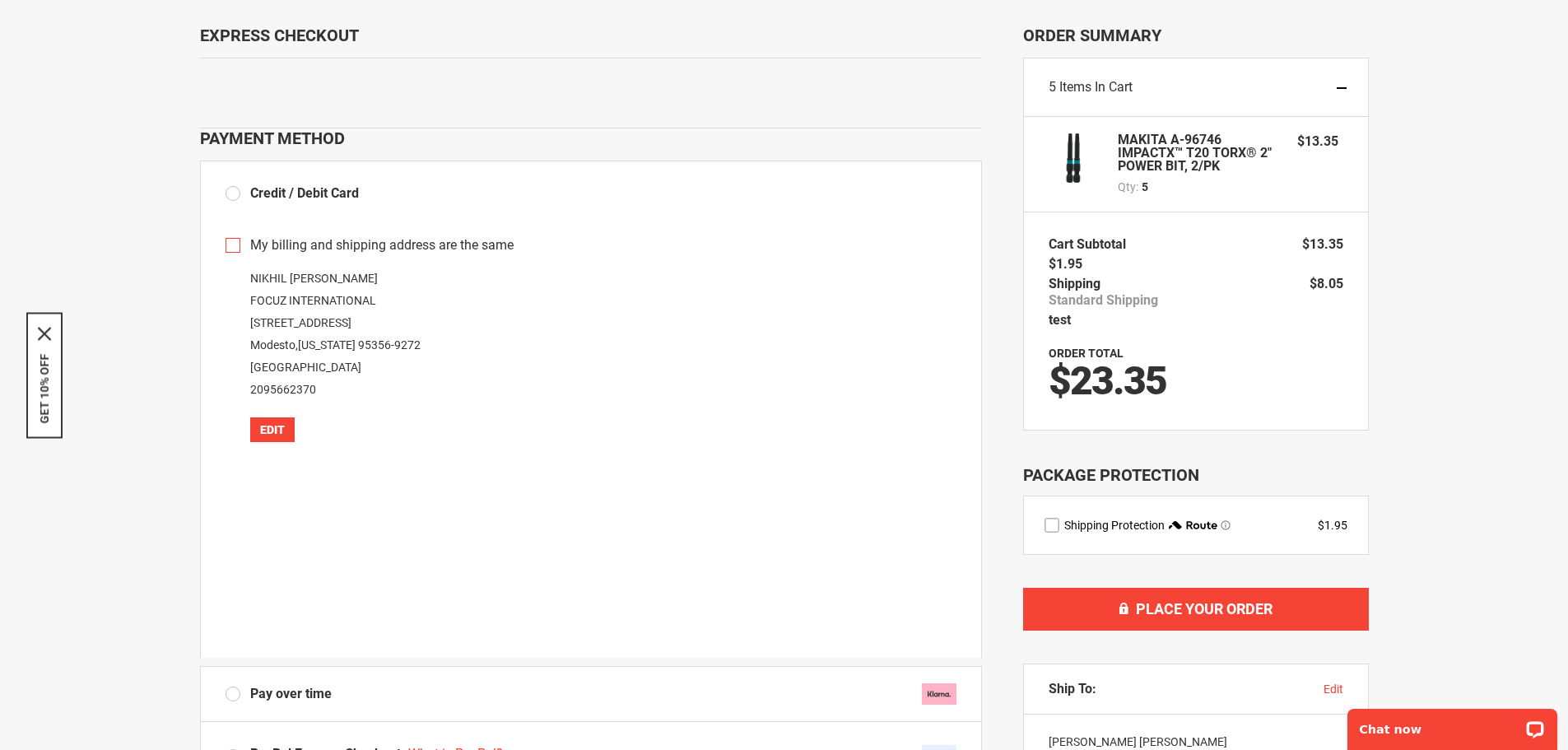
click at [271, 425] on span "Edit" at bounding box center [272, 429] width 25 height 13
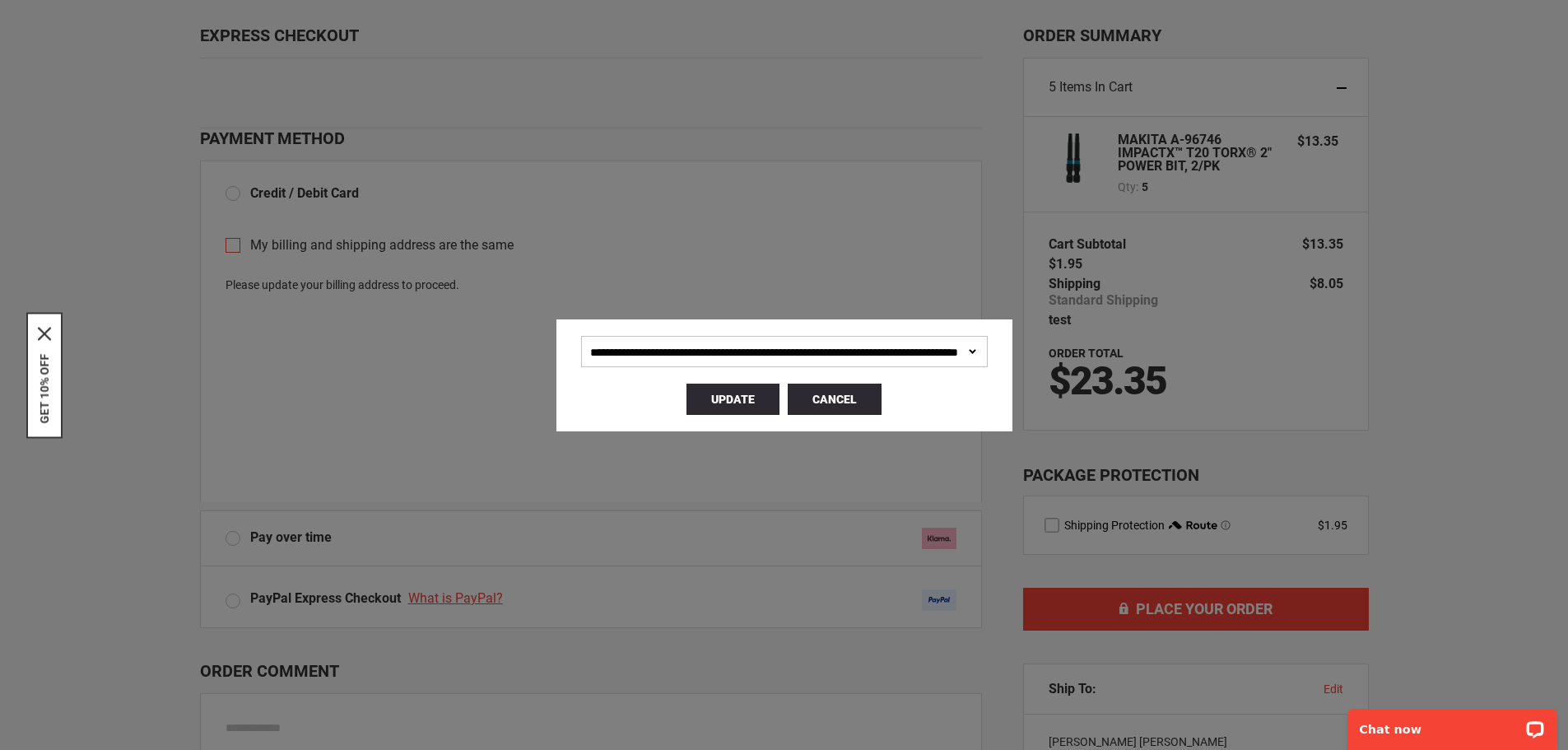
click at [867, 353] on select "**********" at bounding box center [784, 351] width 406 height 31
select select
click at [581, 336] on select "**********" at bounding box center [784, 351] width 406 height 31
click at [755, 404] on button "Update" at bounding box center [733, 398] width 93 height 31
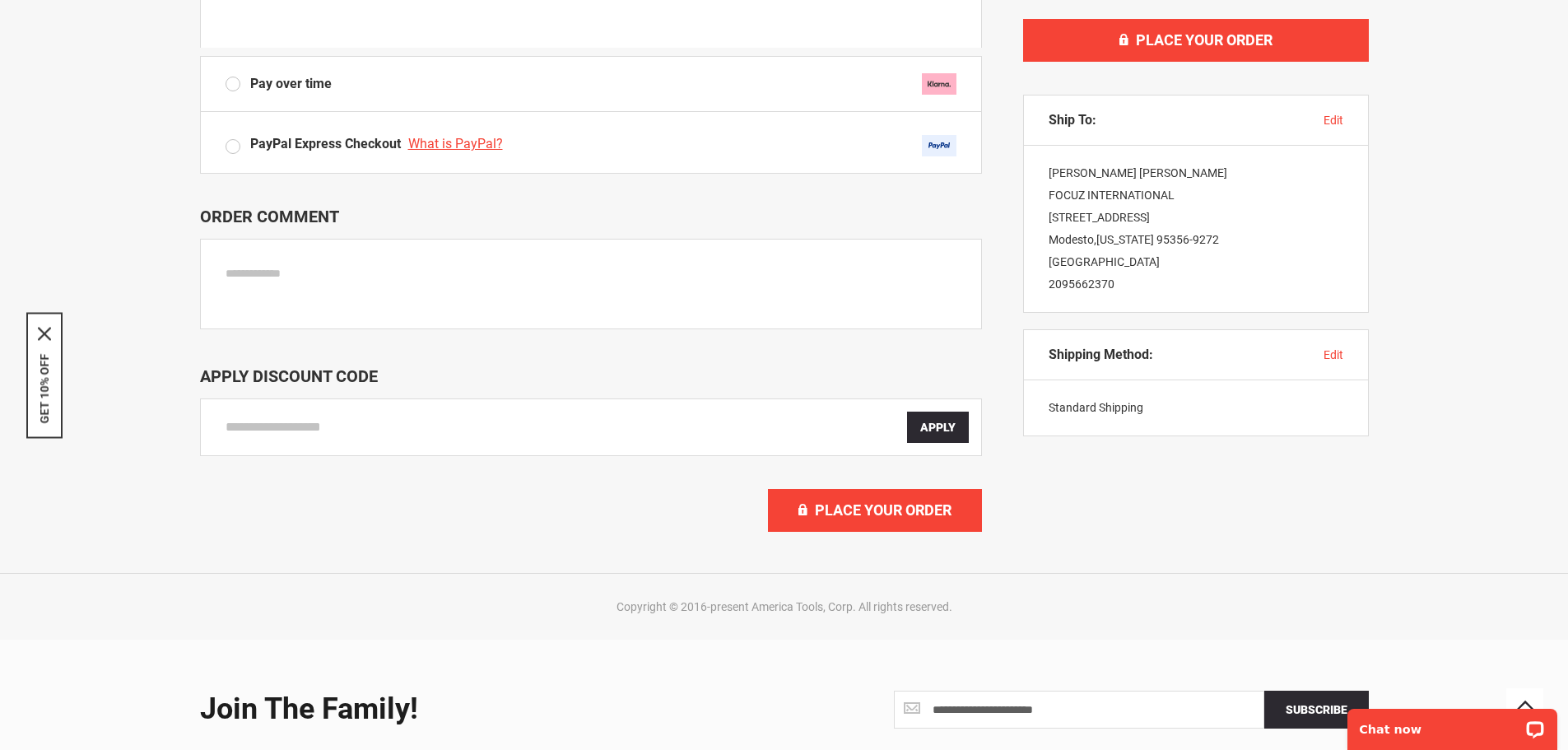
scroll to position [658, 0]
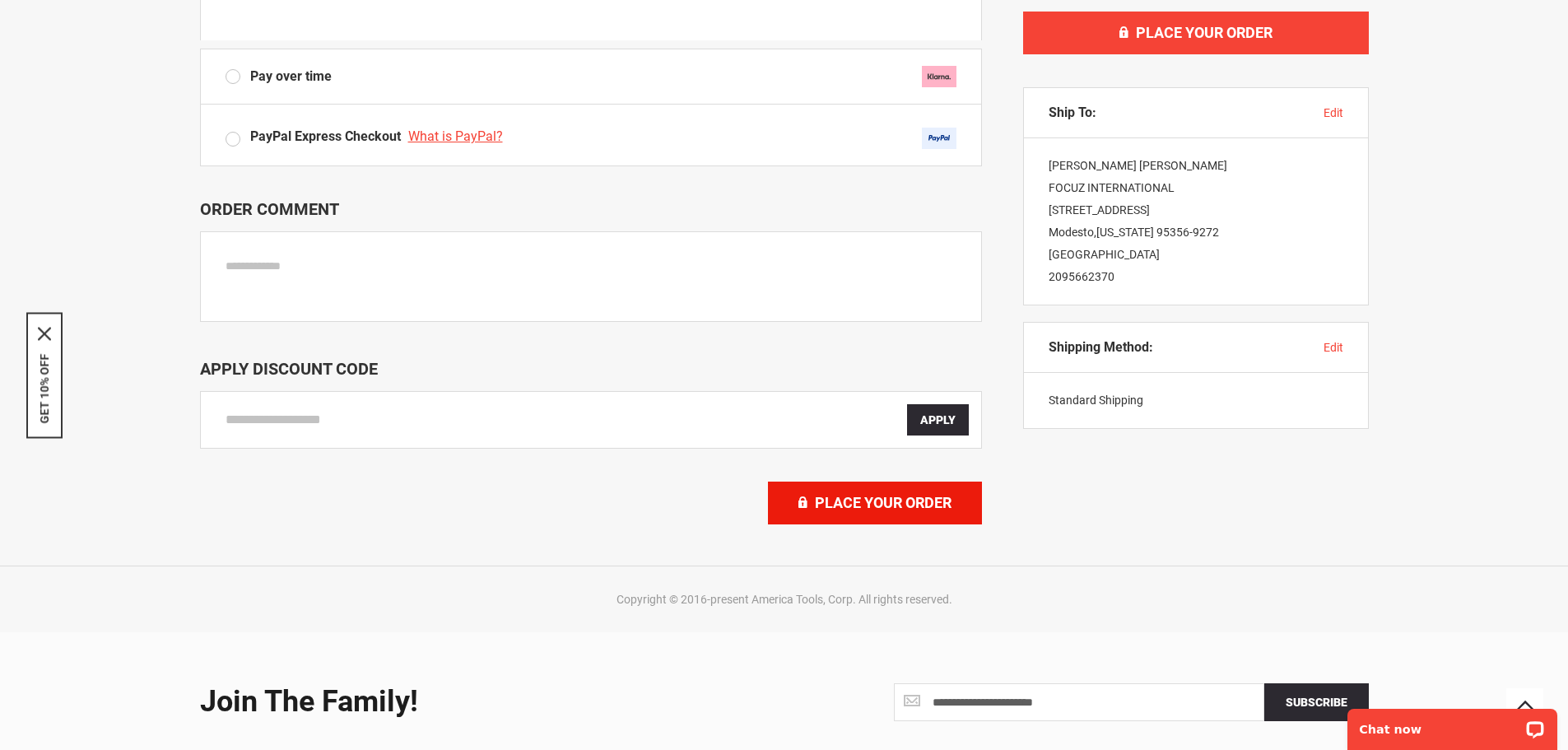
click at [876, 511] on span "Place Your Order" at bounding box center [883, 502] width 137 height 18
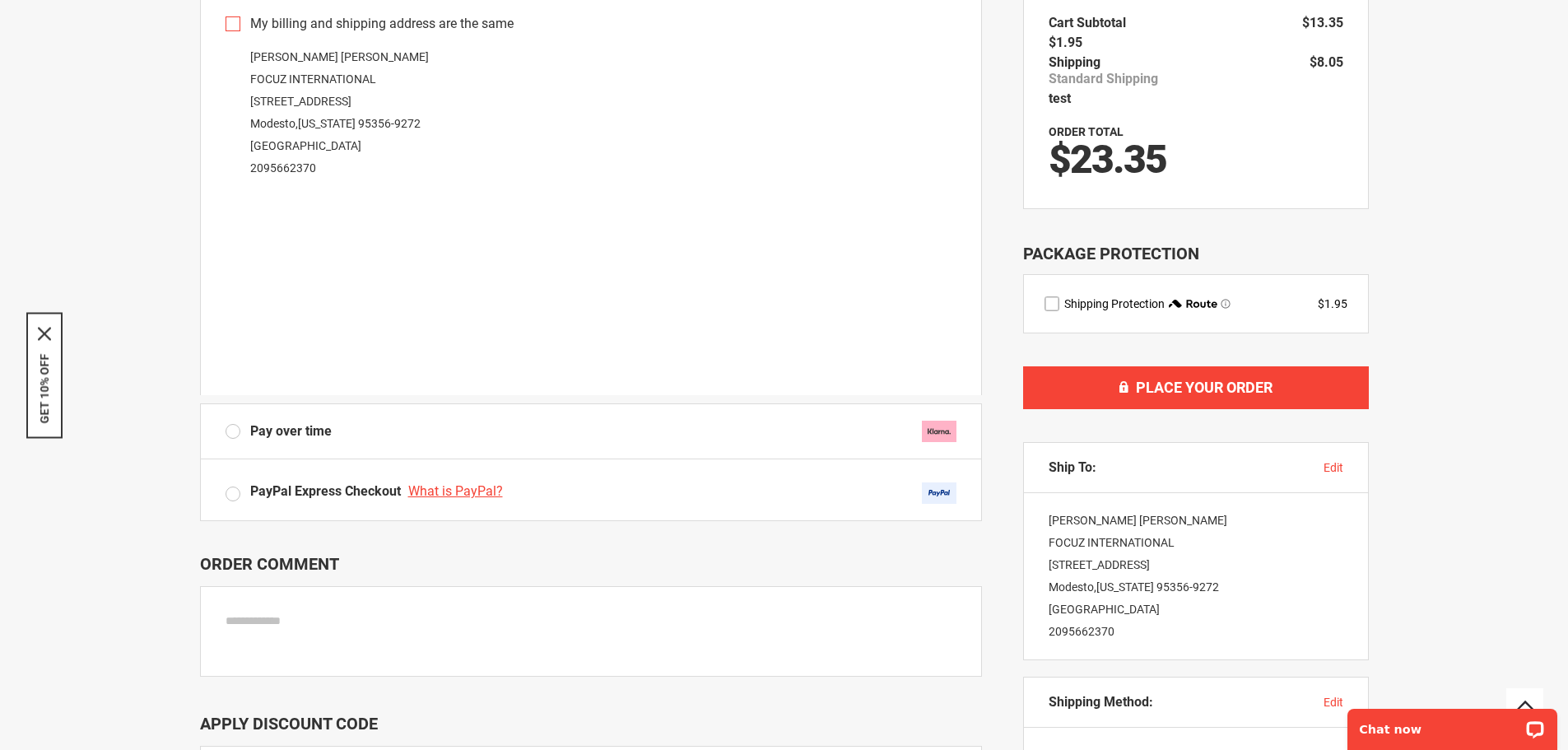
scroll to position [330, 0]
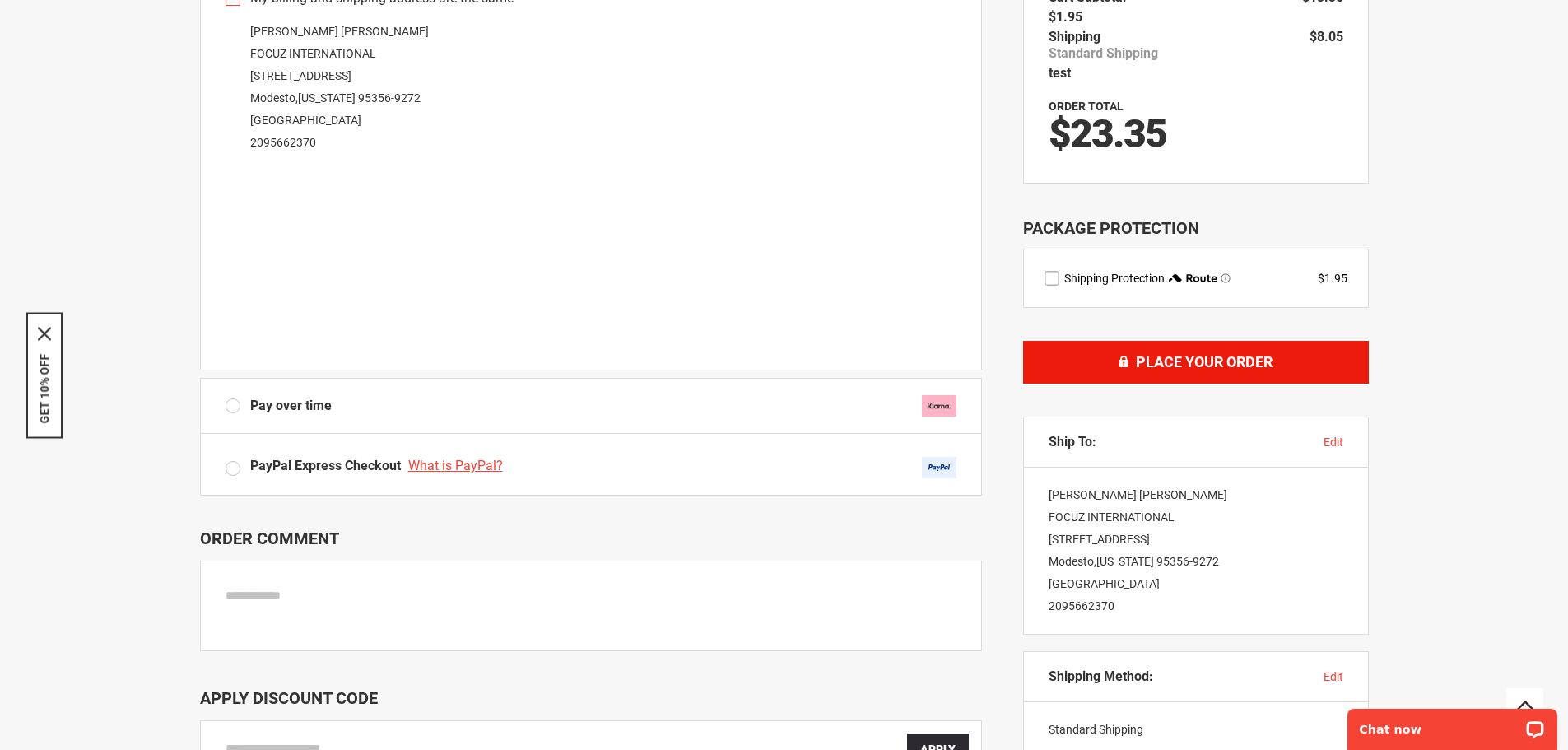
click at [1163, 368] on span "Place Your Order" at bounding box center [1204, 362] width 137 height 18
click at [237, 467] on label "PayPal Express Checkout What is PayPal?" at bounding box center [591, 467] width 731 height 21
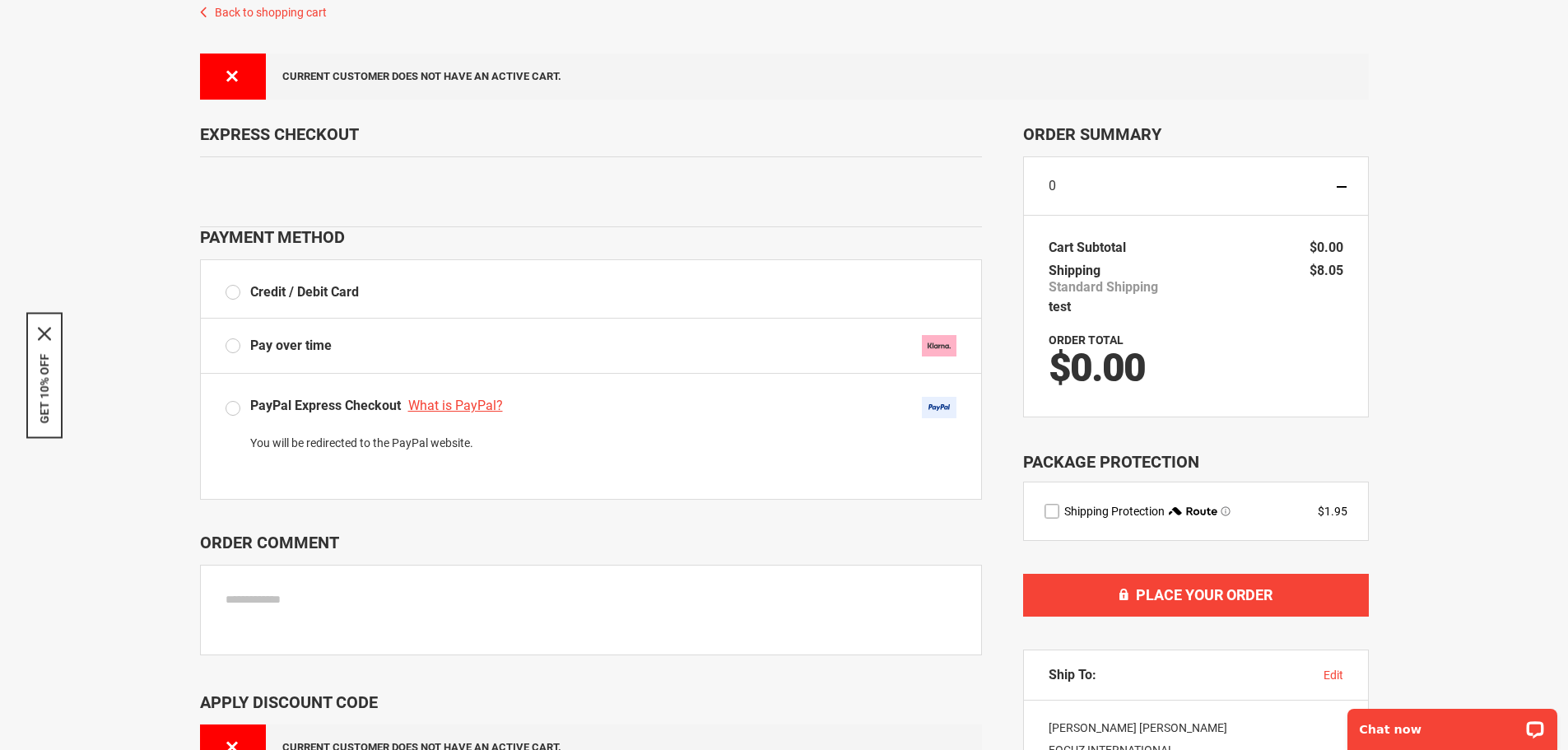
scroll to position [0, 0]
